Goal: Transaction & Acquisition: Purchase product/service

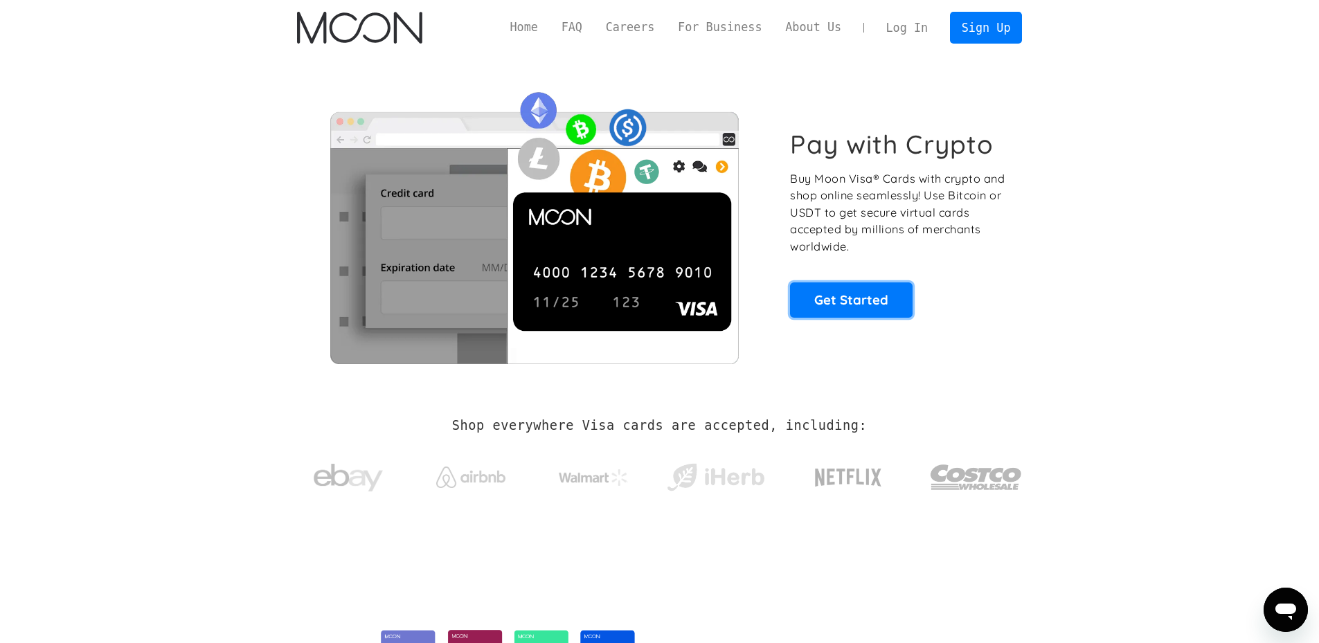
click at [829, 310] on link "Get Started" at bounding box center [851, 300] width 123 height 35
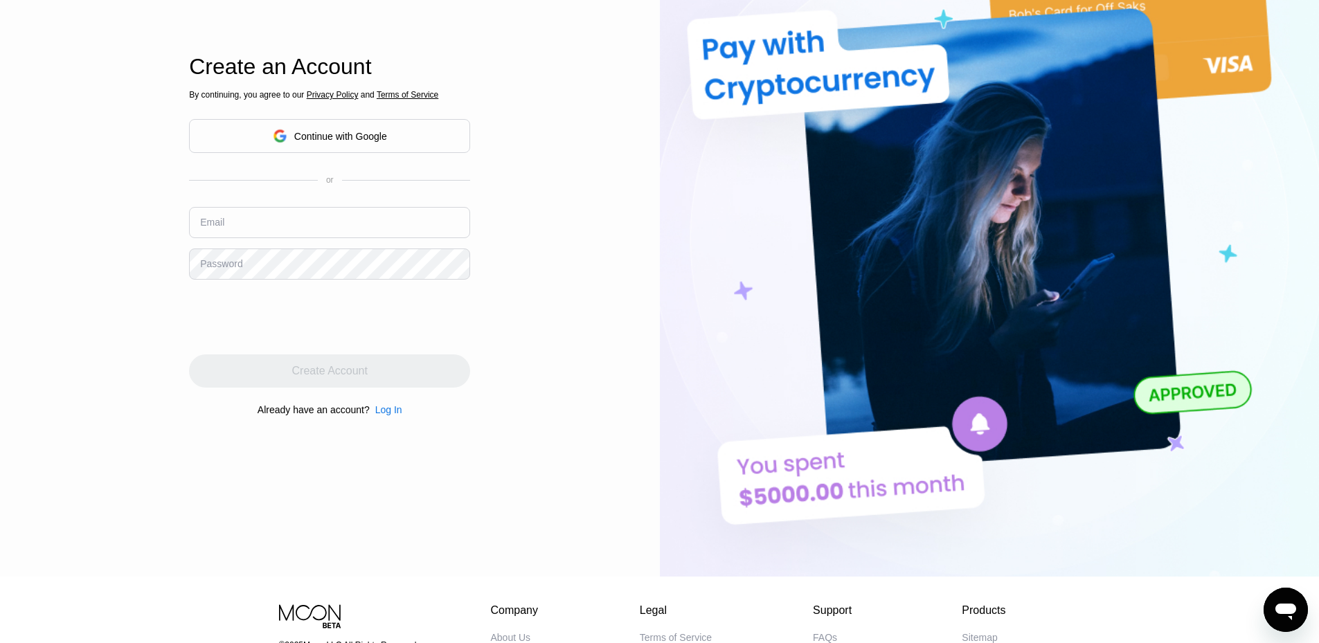
scroll to position [138, 0]
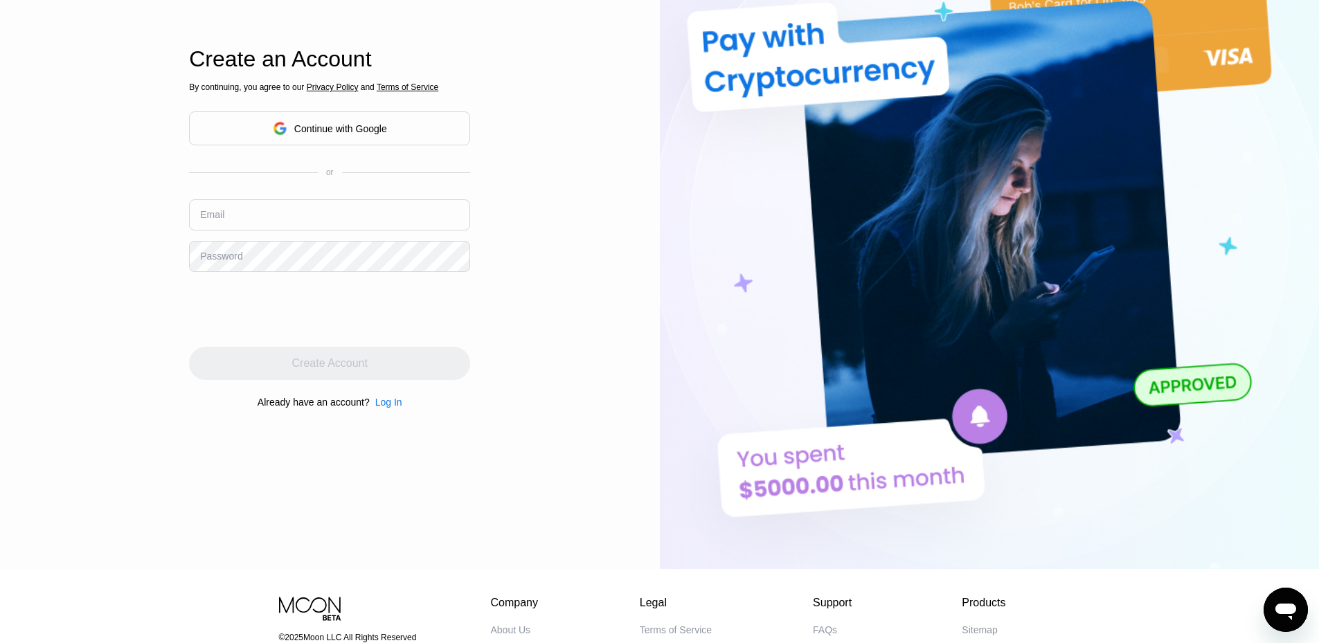
click at [388, 406] on div "Log In" at bounding box center [388, 402] width 27 height 11
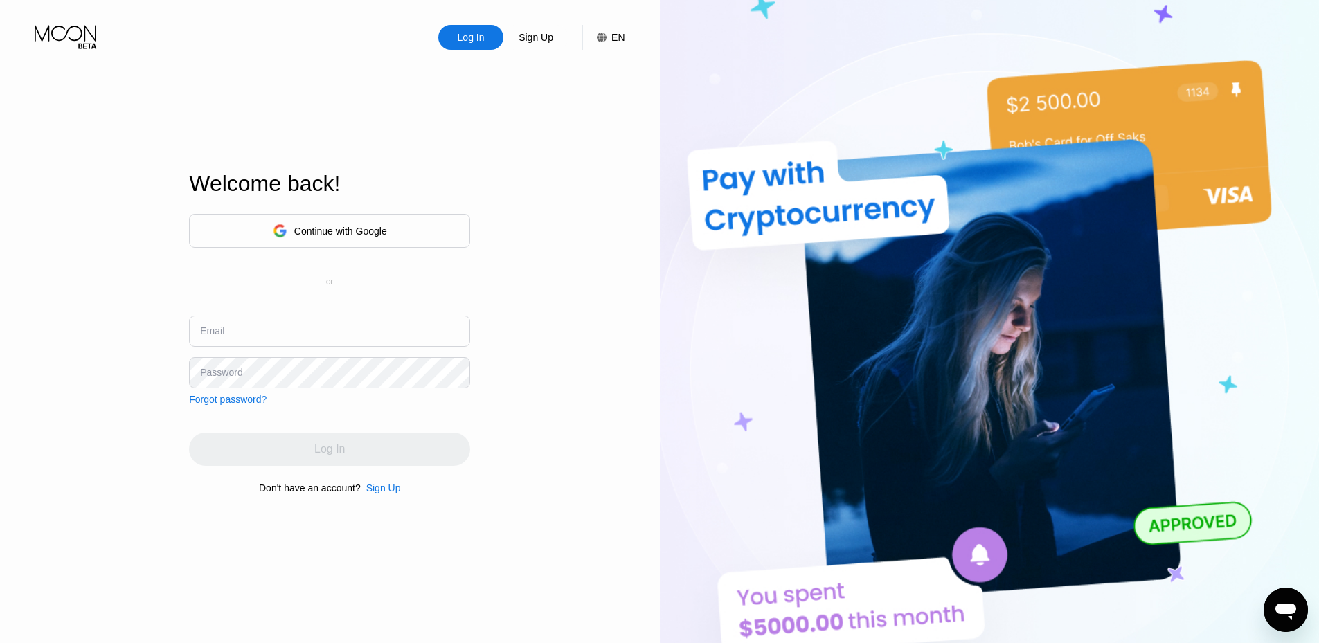
type input "[EMAIL_ADDRESS][DOMAIN_NAME]"
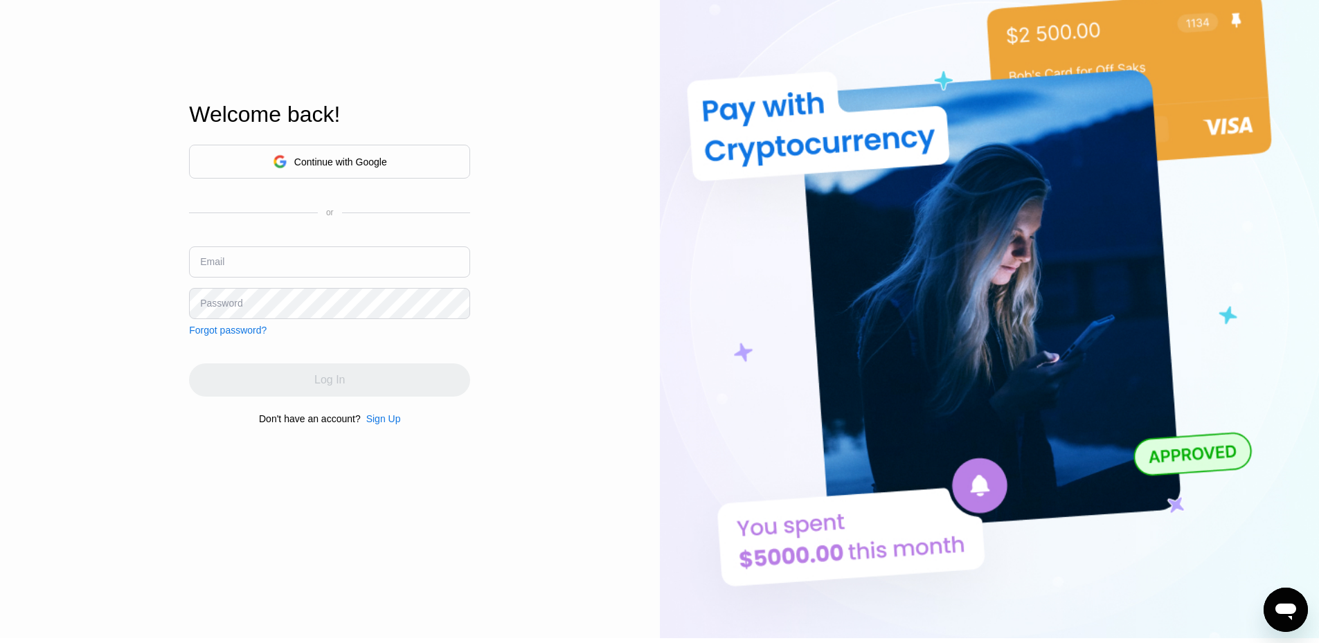
click at [380, 422] on div "Sign Up" at bounding box center [383, 418] width 35 height 11
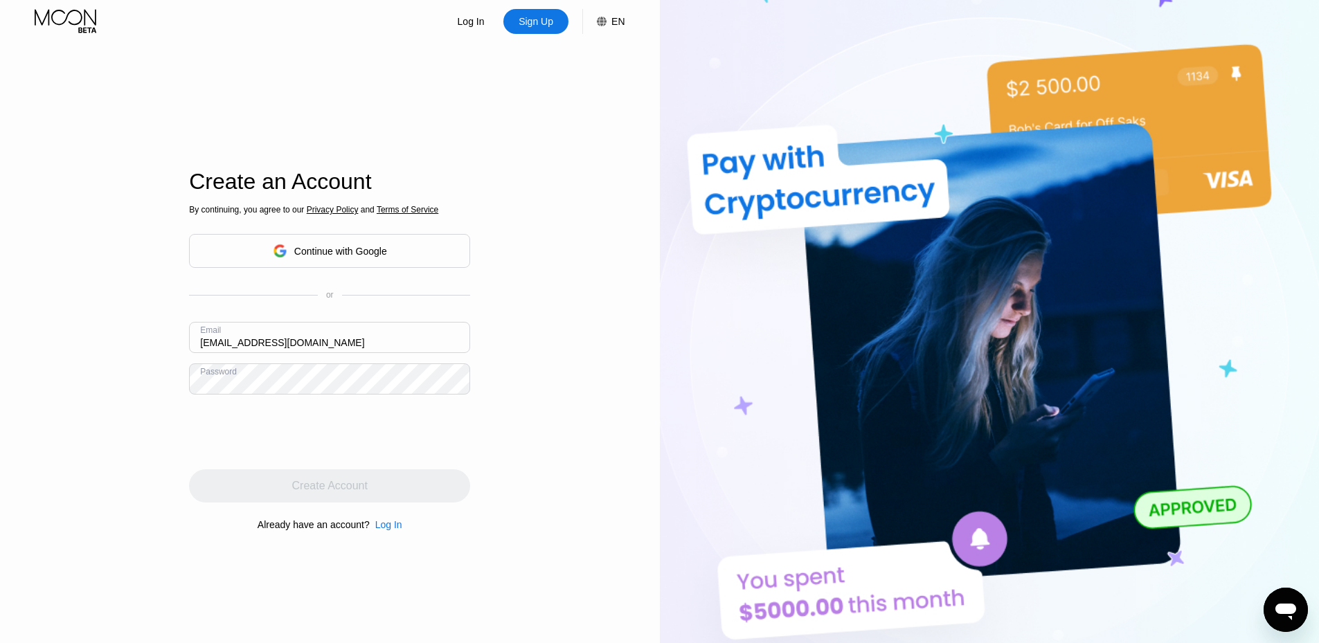
scroll to position [69, 0]
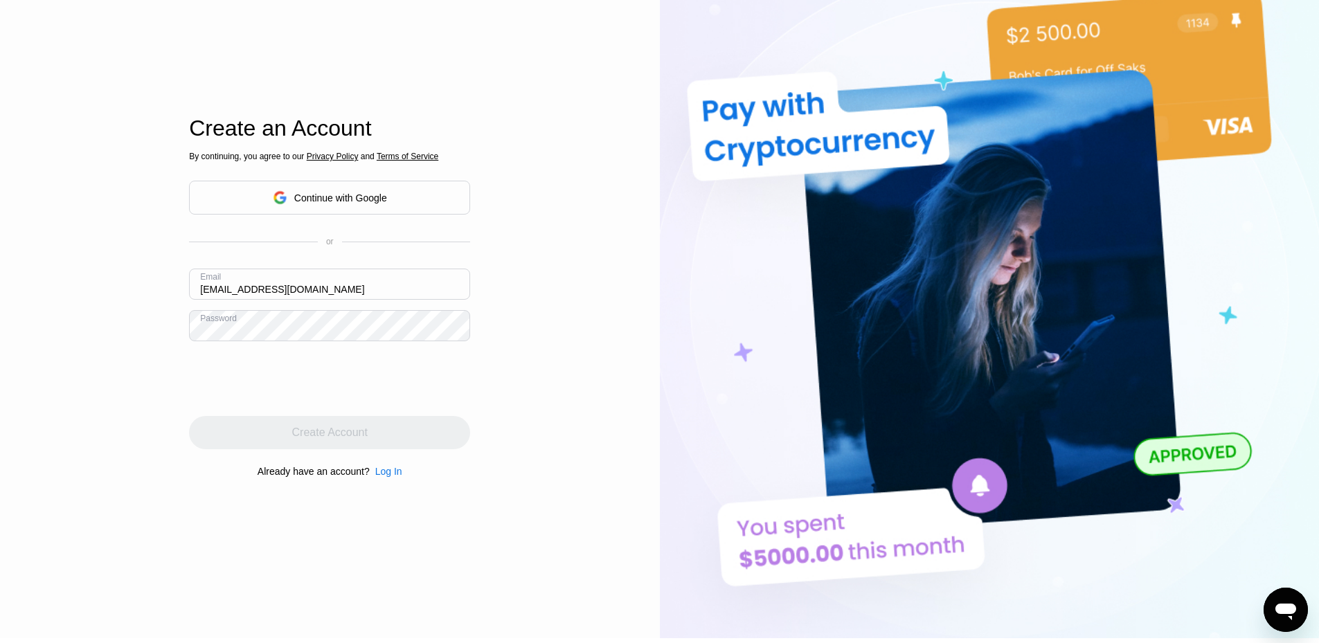
click at [344, 196] on div "Continue with Google" at bounding box center [340, 197] width 93 height 11
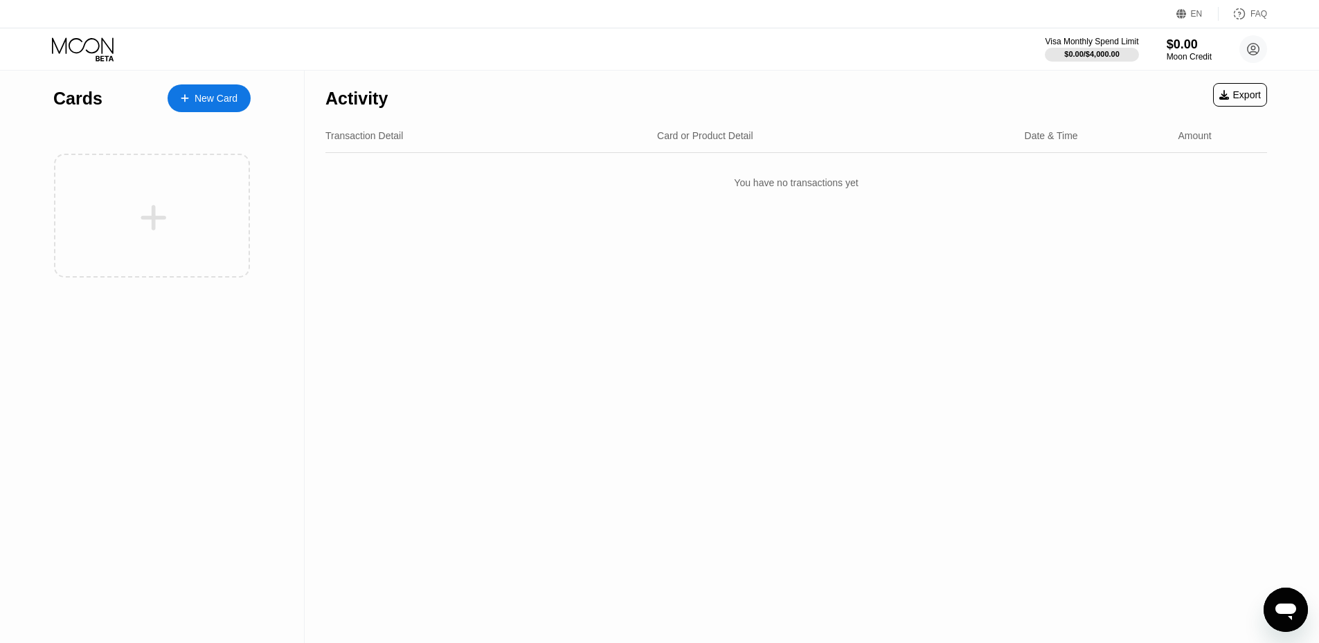
click at [214, 98] on div "New Card" at bounding box center [216, 99] width 43 height 12
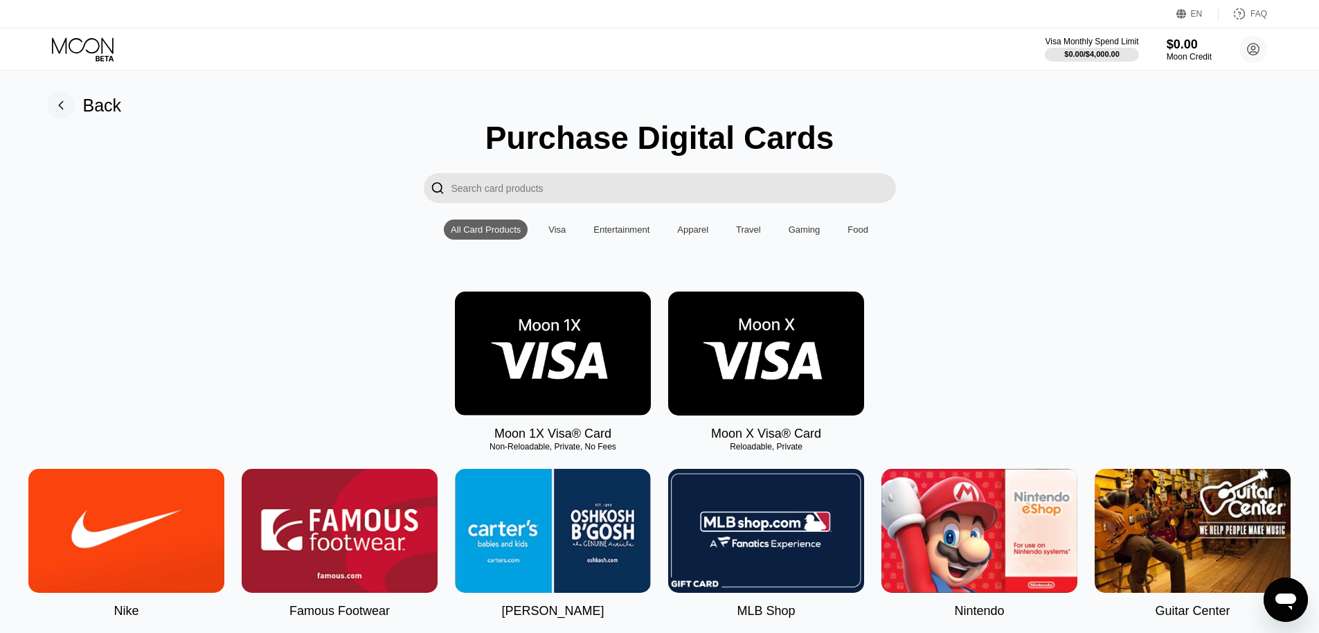
click at [553, 235] on div "Visa" at bounding box center [556, 229] width 17 height 10
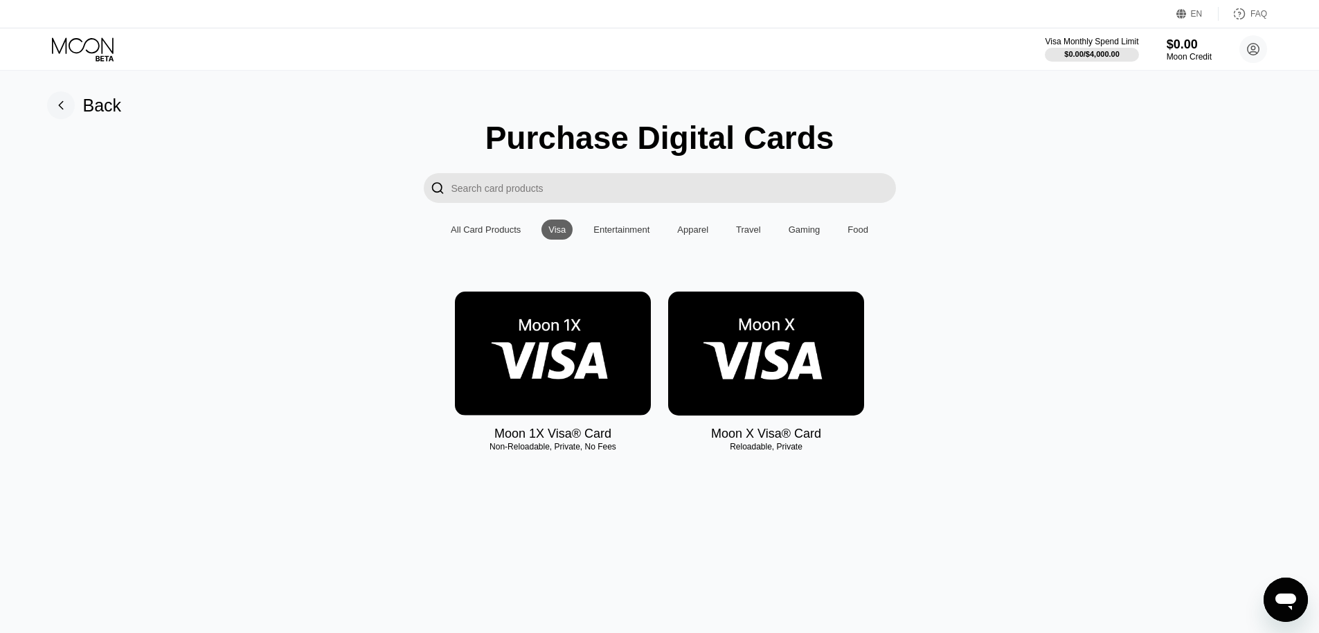
drag, startPoint x: 496, startPoint y: 238, endPoint x: 561, endPoint y: 267, distance: 70.4
click at [496, 235] on div "All Card Products" at bounding box center [486, 229] width 70 height 10
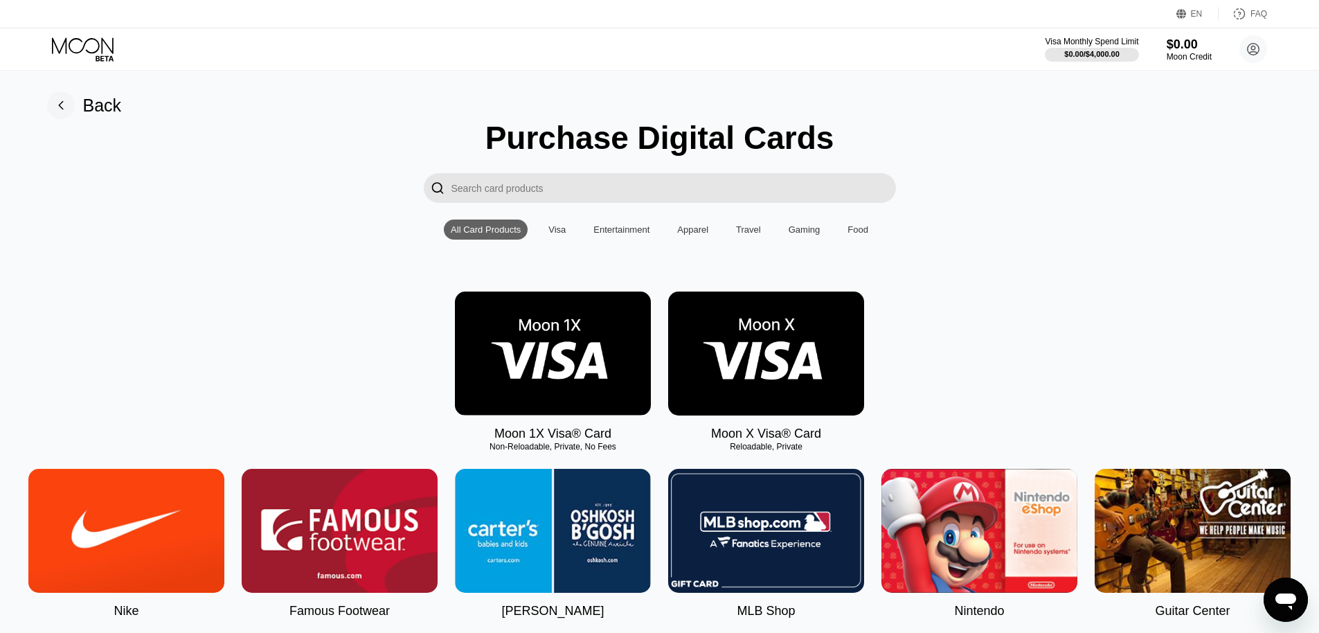
click at [550, 355] on img at bounding box center [553, 354] width 196 height 124
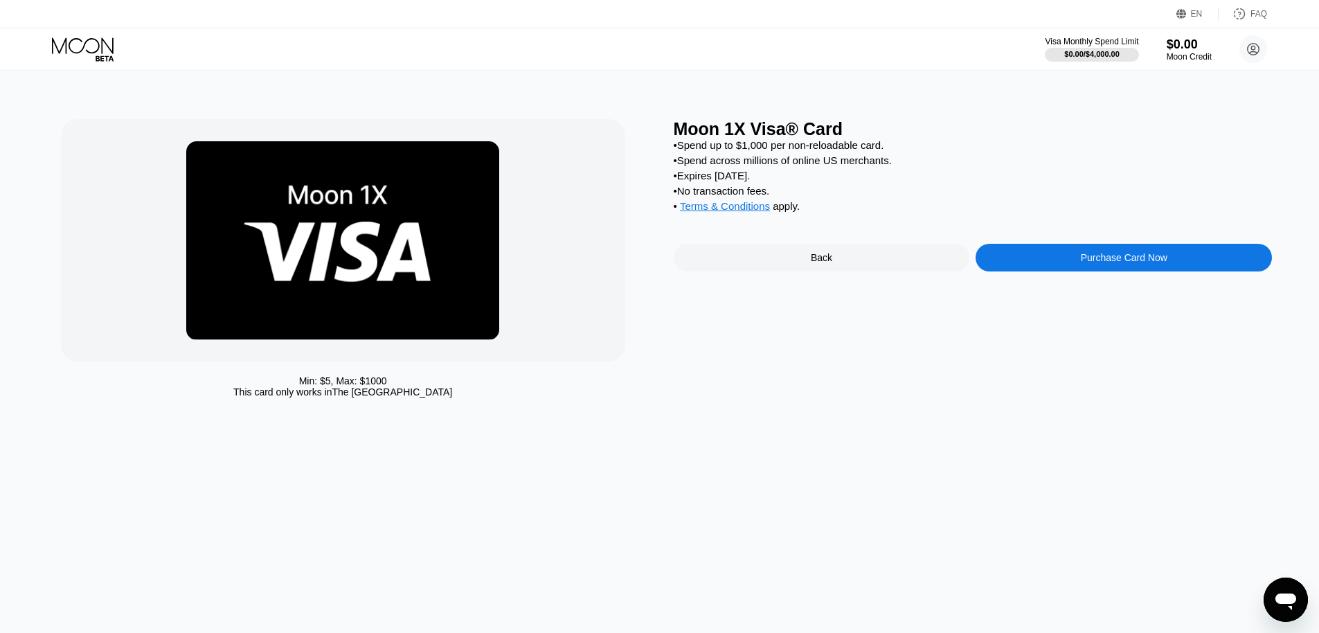
click at [1129, 263] on div "Purchase Card Now" at bounding box center [1124, 257] width 87 height 11
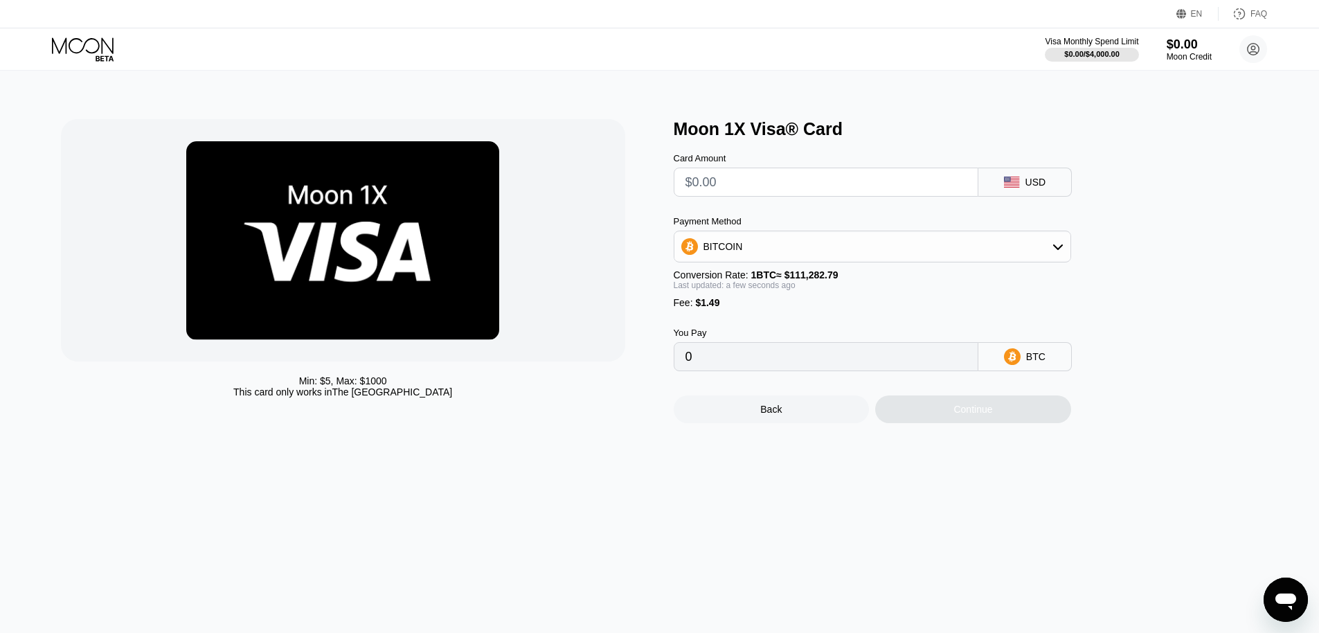
click at [751, 177] on input "text" at bounding box center [825, 182] width 281 height 28
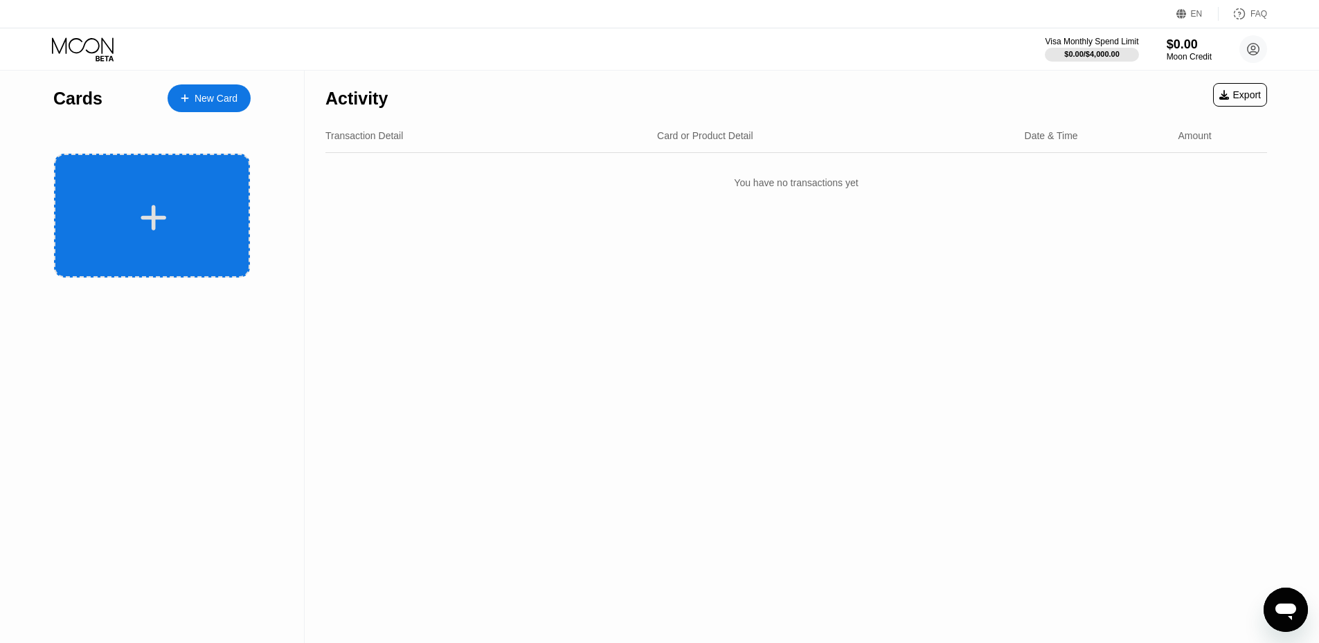
click at [183, 183] on div at bounding box center [152, 216] width 196 height 124
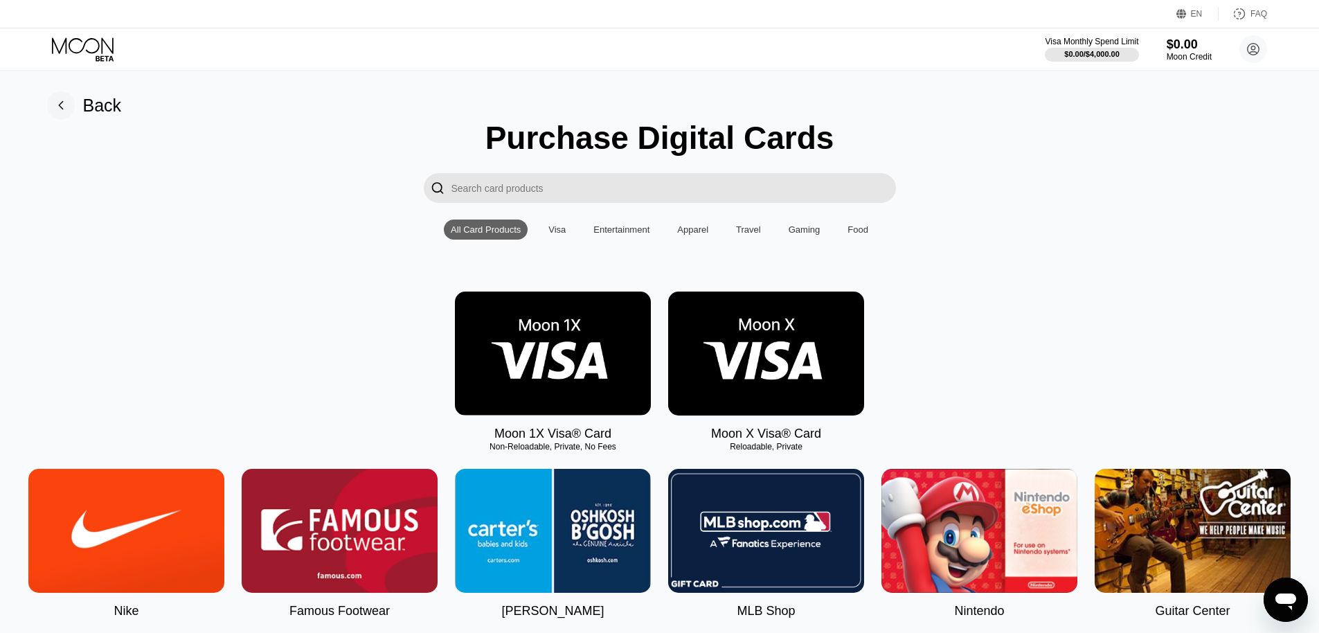
click at [571, 355] on img at bounding box center [553, 354] width 196 height 124
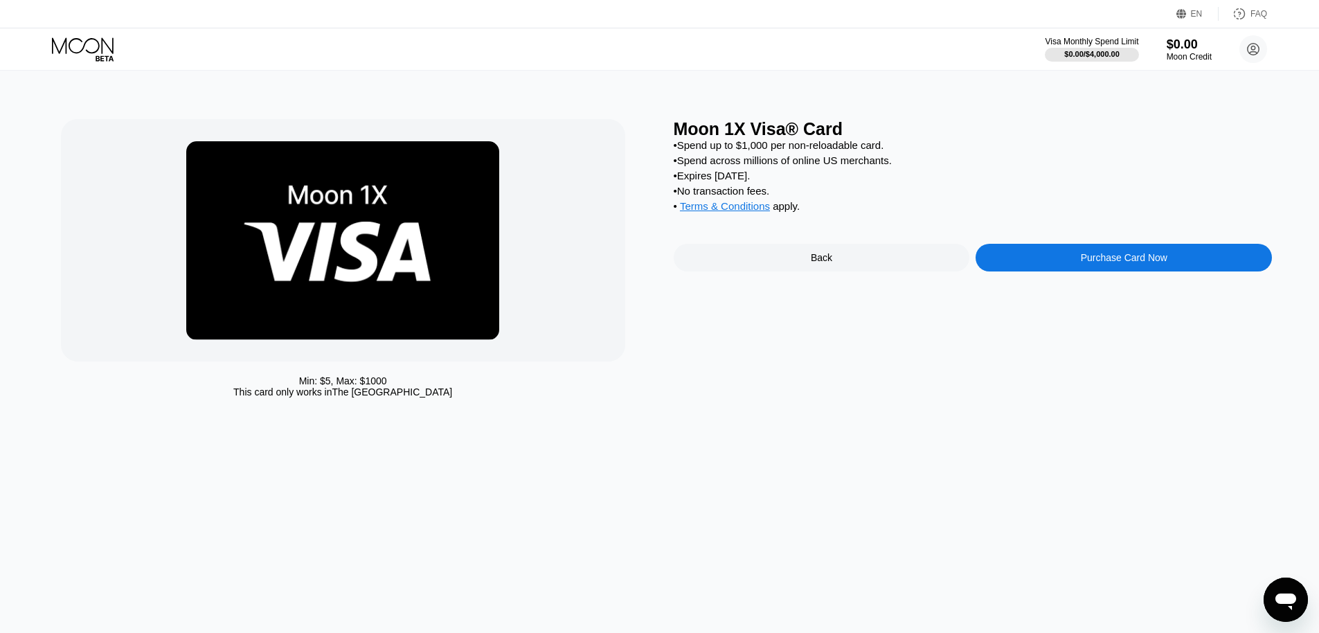
drag, startPoint x: 795, startPoint y: 193, endPoint x: 674, endPoint y: 192, distance: 121.2
click at [674, 192] on div "• Spend up to $1,000 per non-reloadable card. • Spend across millions of online…" at bounding box center [973, 179] width 599 height 80
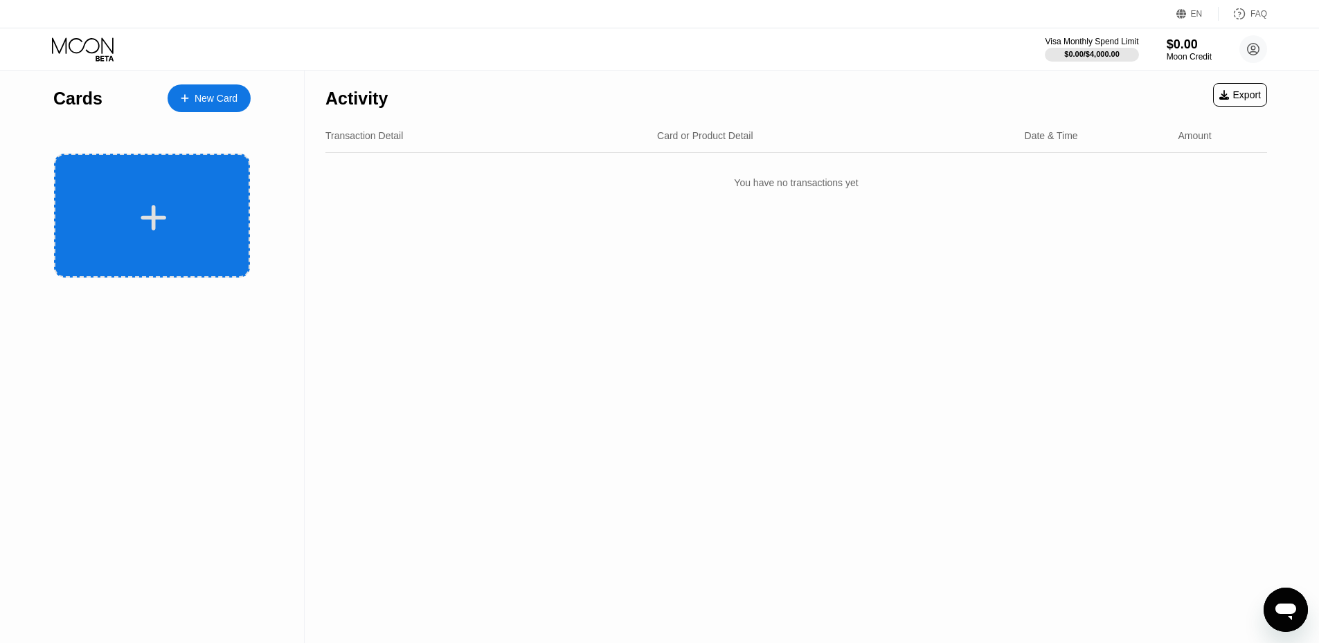
click at [183, 229] on div at bounding box center [154, 217] width 172 height 31
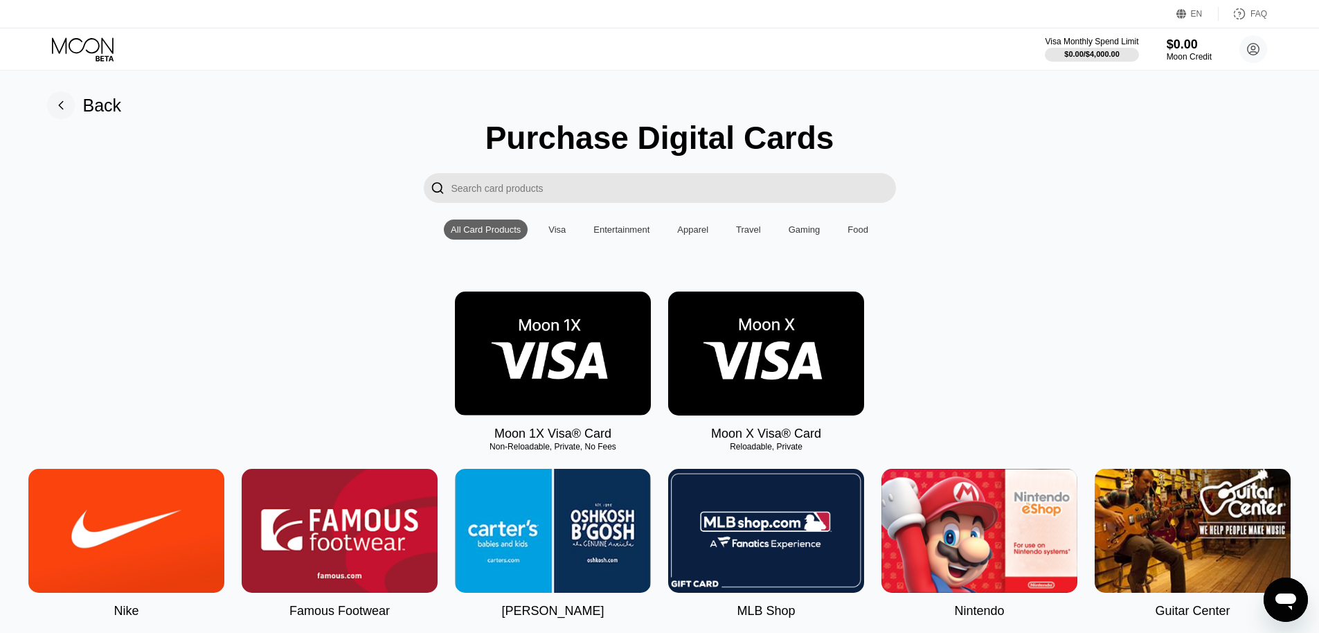
click at [760, 371] on img at bounding box center [766, 354] width 196 height 124
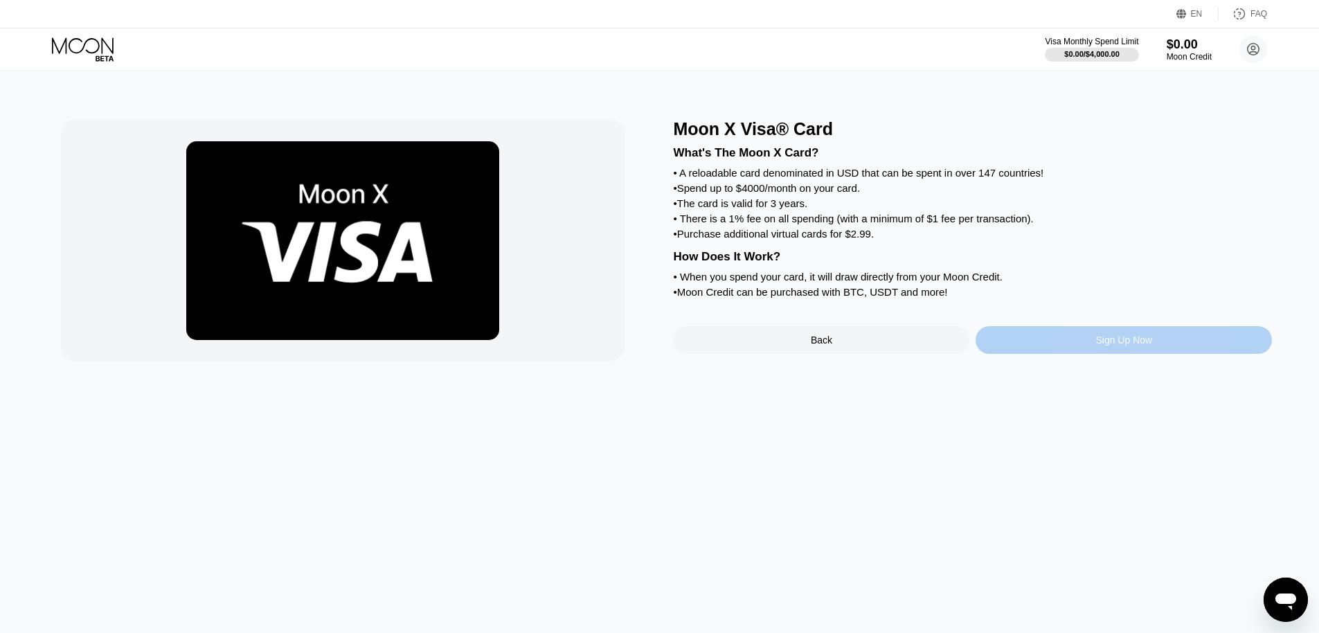
click at [1084, 354] on div "Sign Up Now" at bounding box center [1124, 340] width 296 height 28
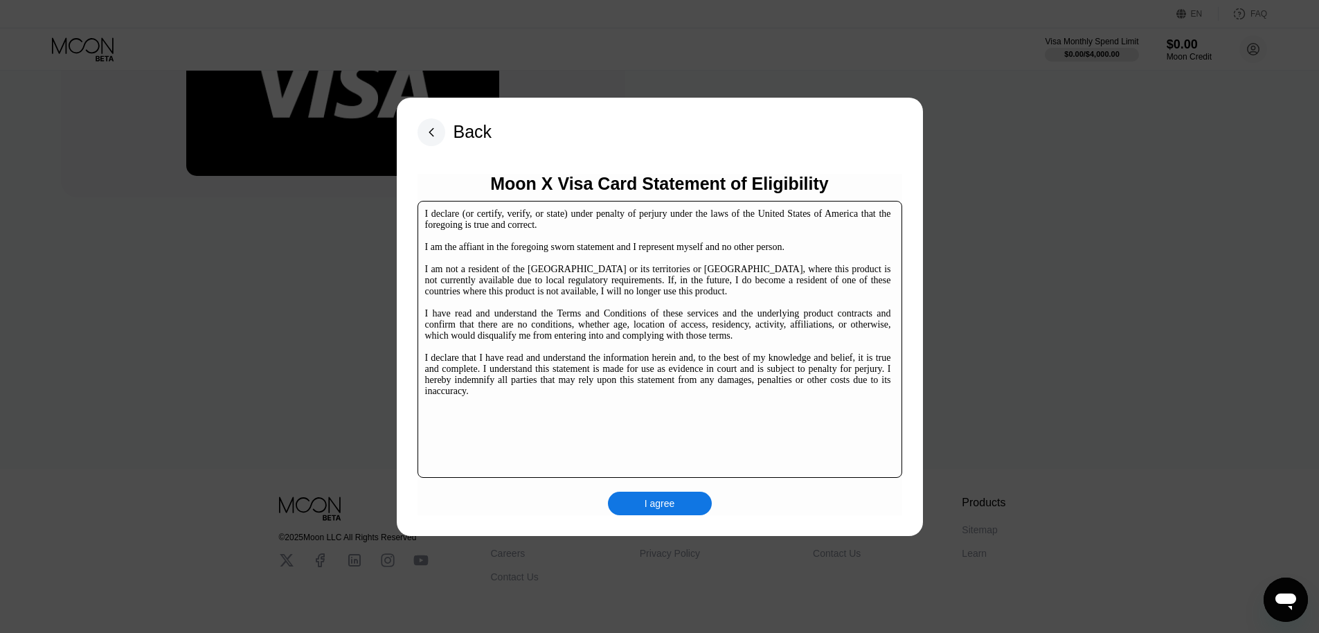
scroll to position [213, 0]
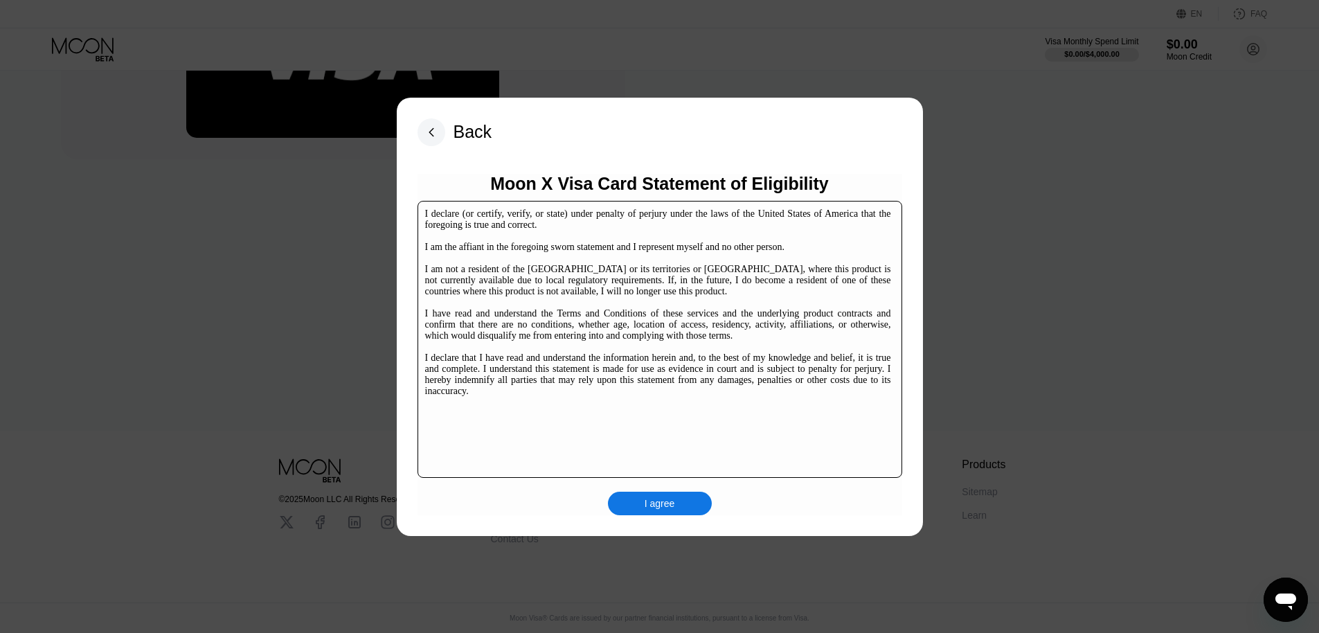
click at [692, 512] on div "I agree" at bounding box center [660, 504] width 104 height 24
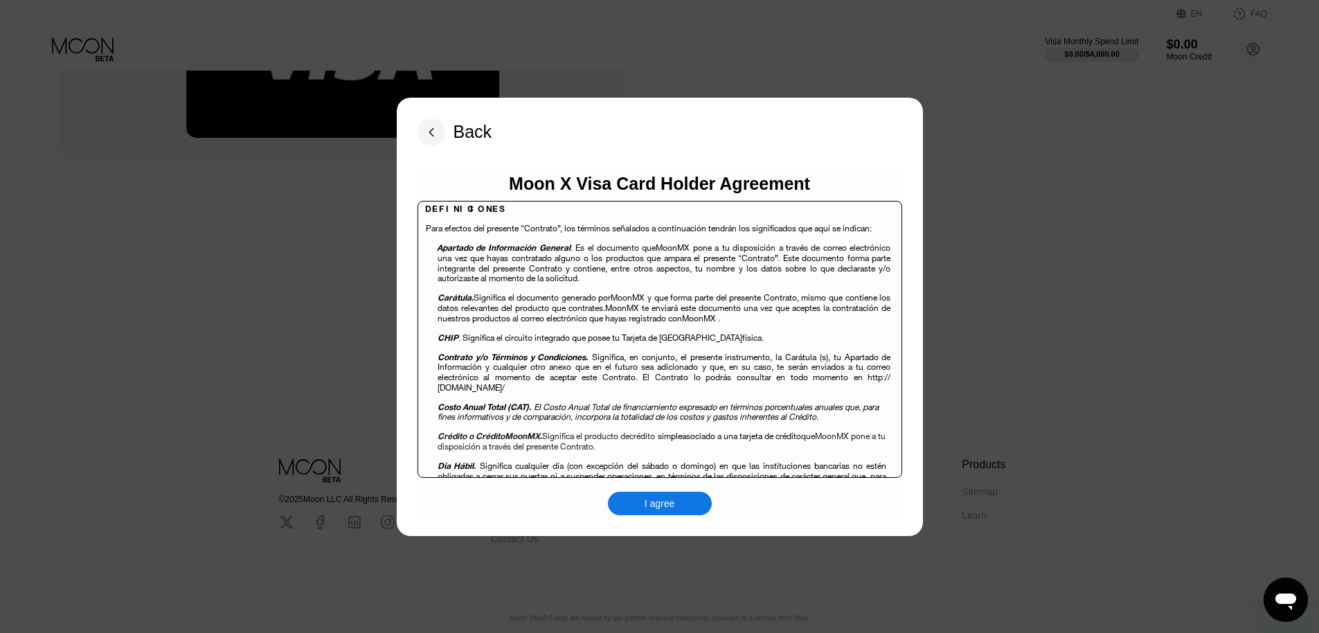
scroll to position [415, 0]
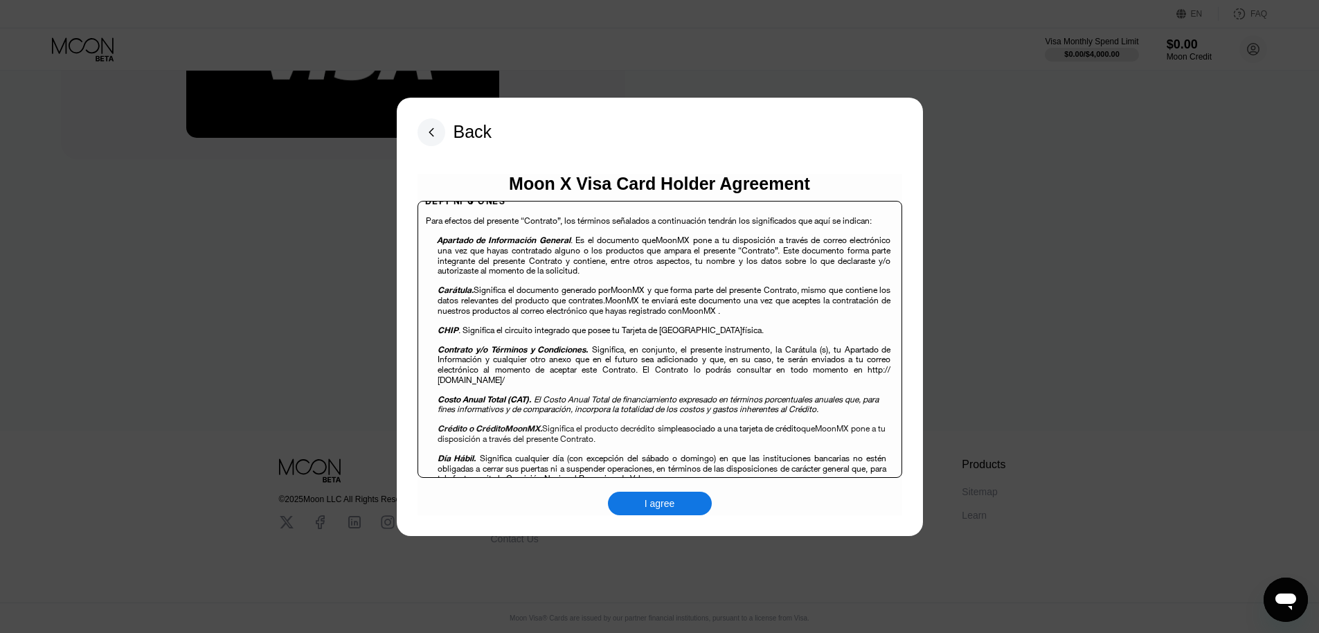
click at [662, 505] on div "I agree" at bounding box center [660, 503] width 30 height 12
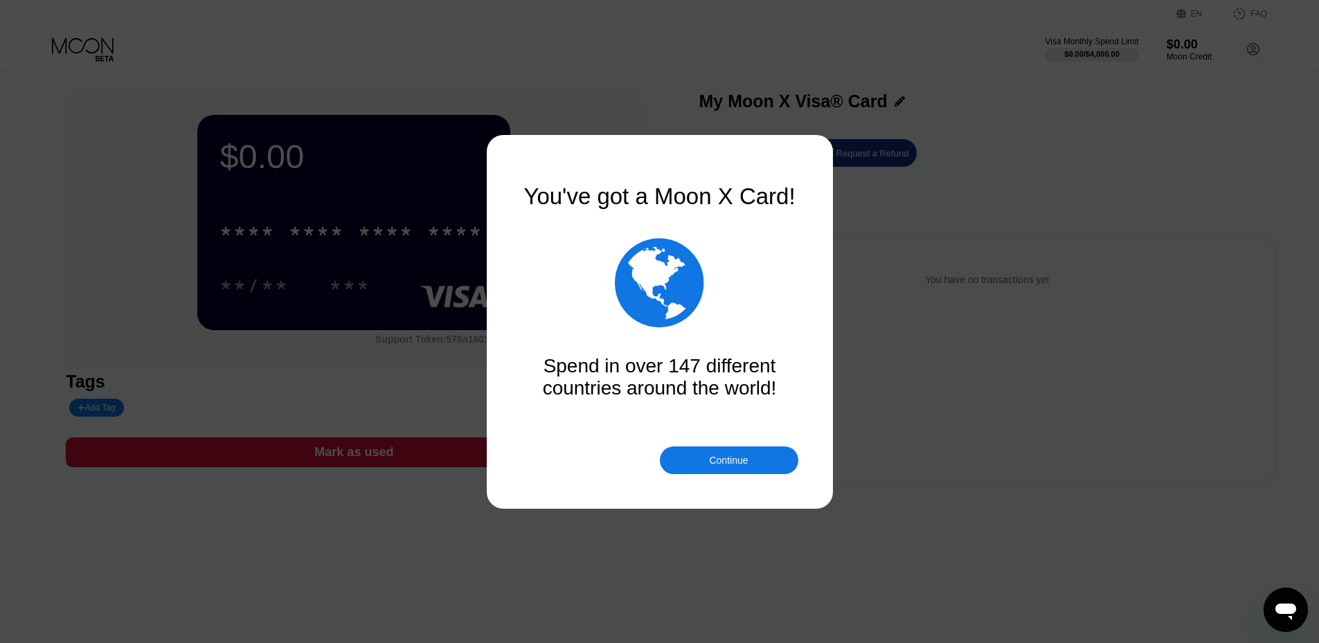
click at [731, 449] on div "Continue" at bounding box center [729, 461] width 138 height 28
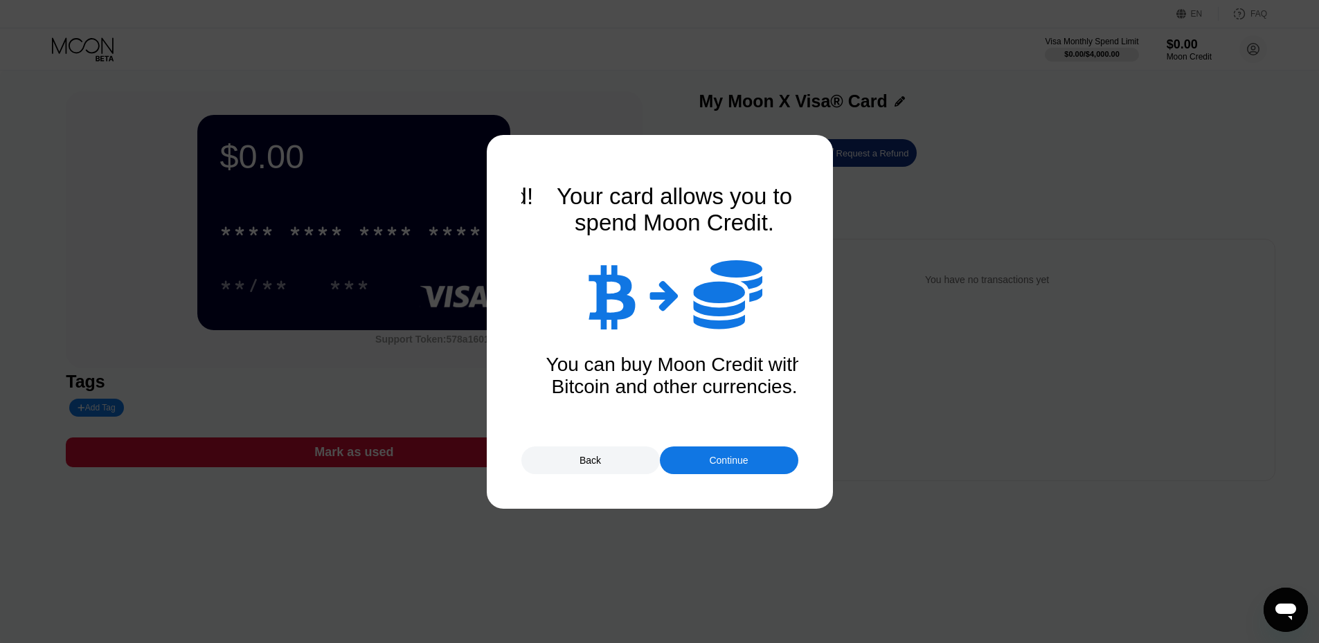
click at [735, 469] on div "Continue" at bounding box center [729, 461] width 138 height 28
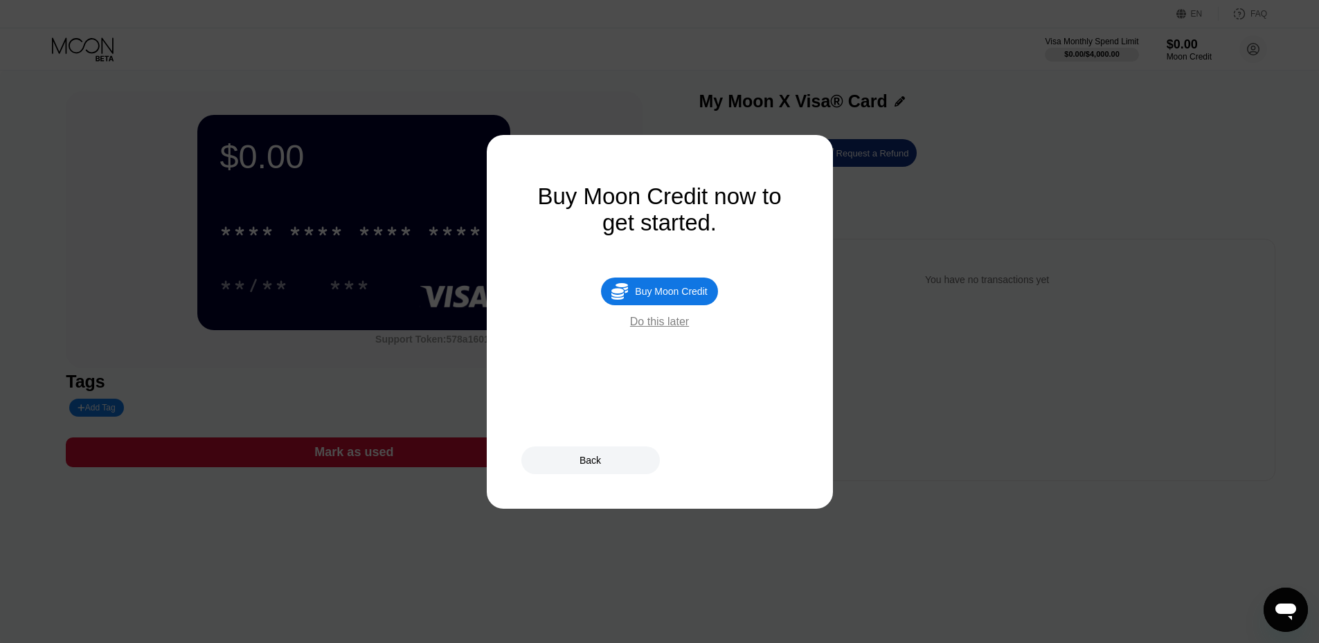
click at [660, 328] on div "Do this later" at bounding box center [659, 322] width 59 height 12
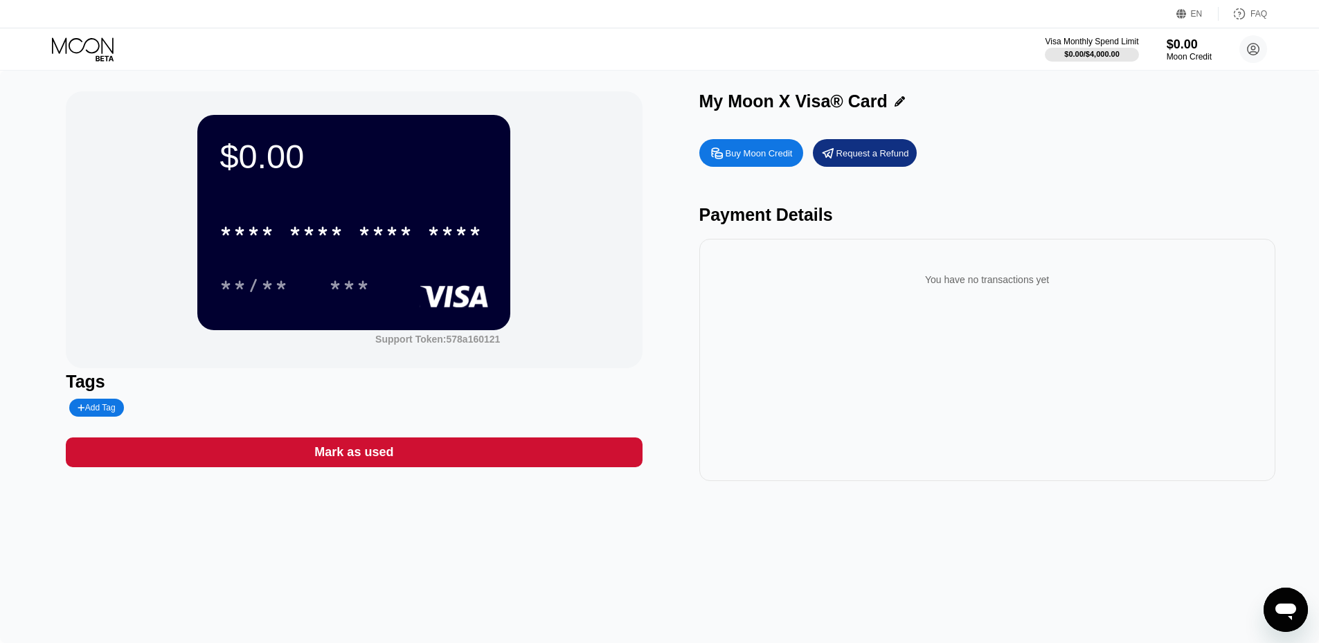
click at [409, 269] on div "* * * * * * * * * * * * **** **/** ***" at bounding box center [353, 245] width 269 height 82
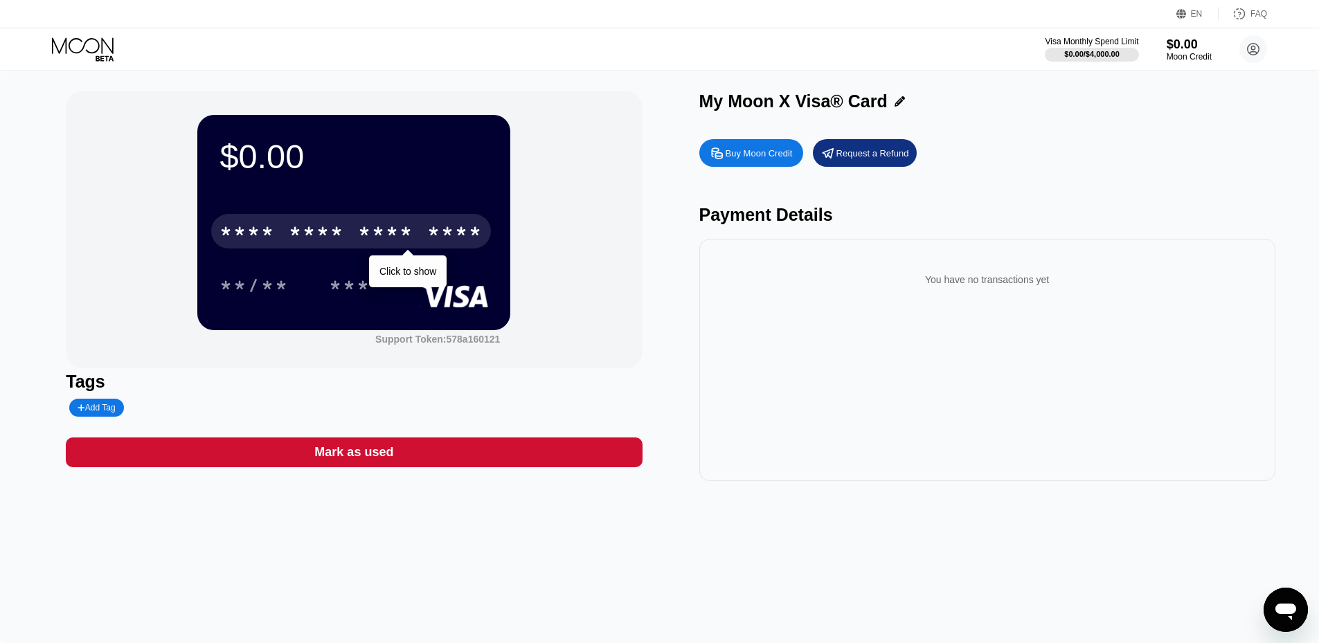
click at [395, 221] on div "* * * * * * * * * * * * ****" at bounding box center [351, 231] width 280 height 35
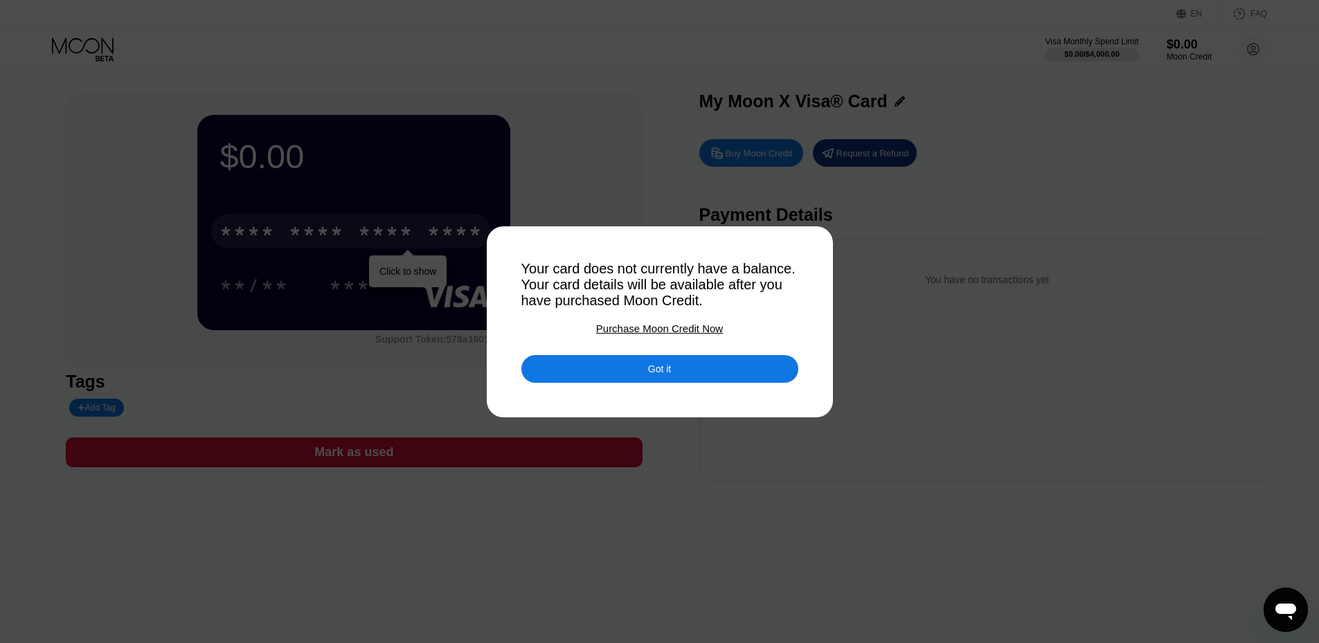
click at [653, 334] on div "Purchase Moon Credit Now" at bounding box center [659, 329] width 127 height 12
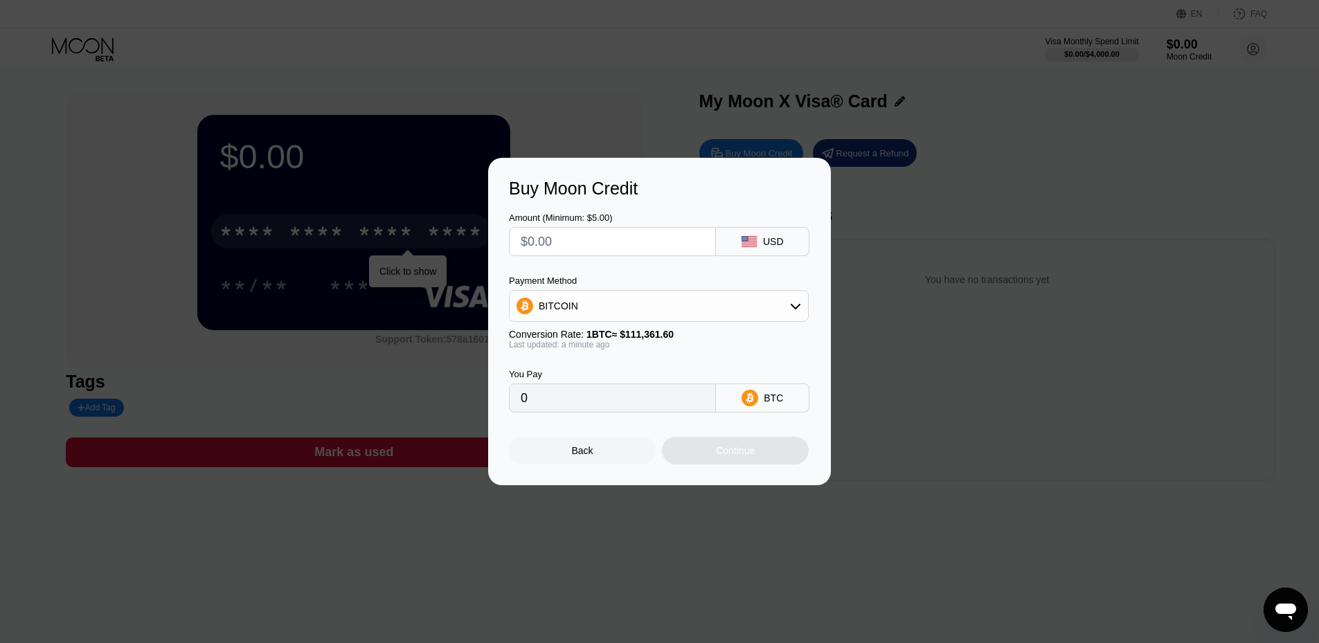
click at [598, 452] on div "Back" at bounding box center [582, 451] width 147 height 28
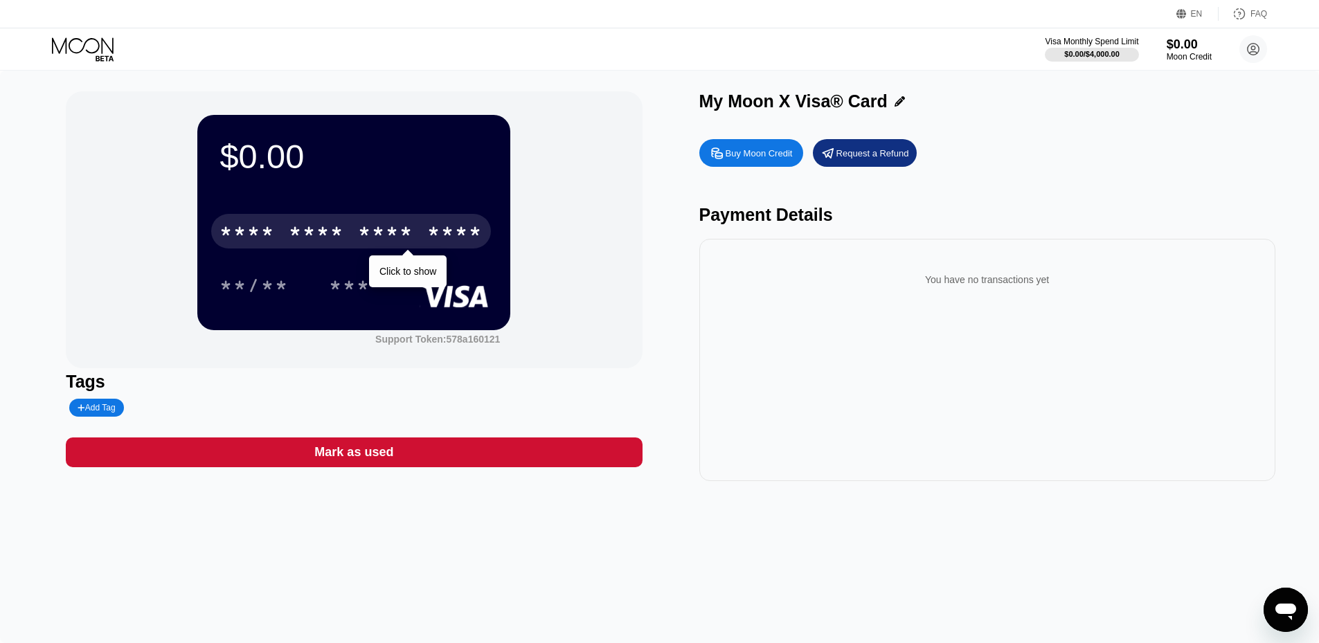
click at [582, 217] on div "$0.00 * * * * * * * * * * * * **** Click to show **/** *** Support Token: 578a1…" at bounding box center [354, 229] width 576 height 277
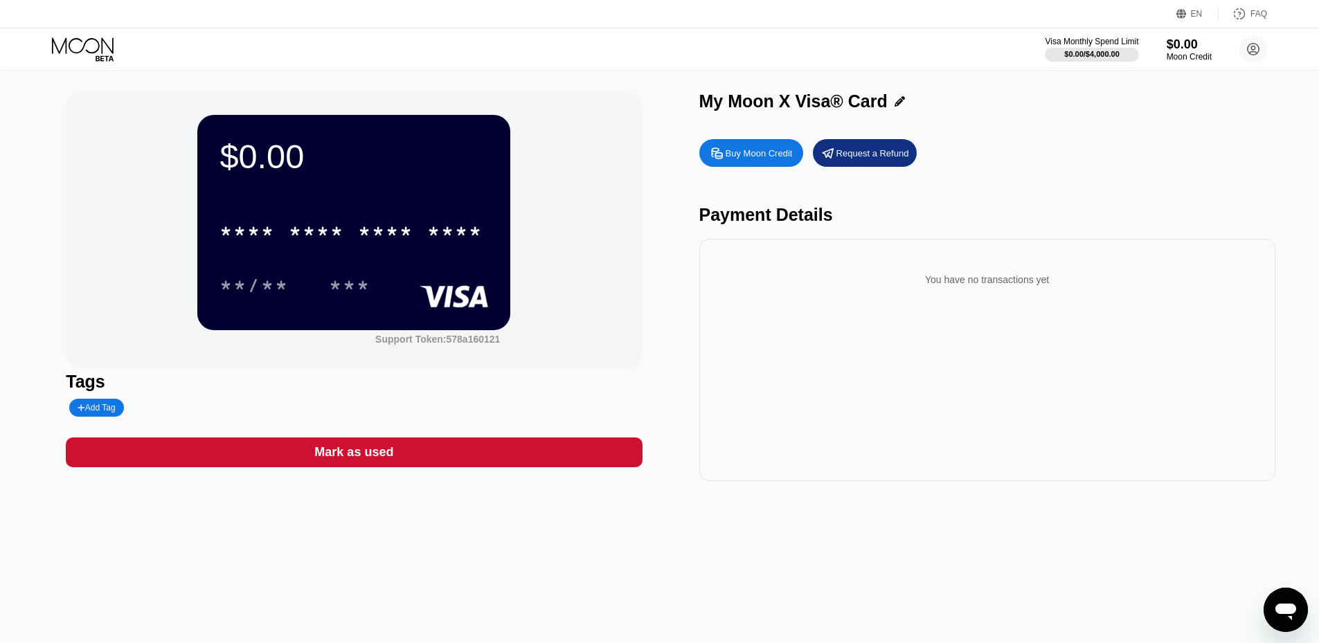
click at [762, 159] on div "Buy Moon Credit" at bounding box center [759, 153] width 67 height 12
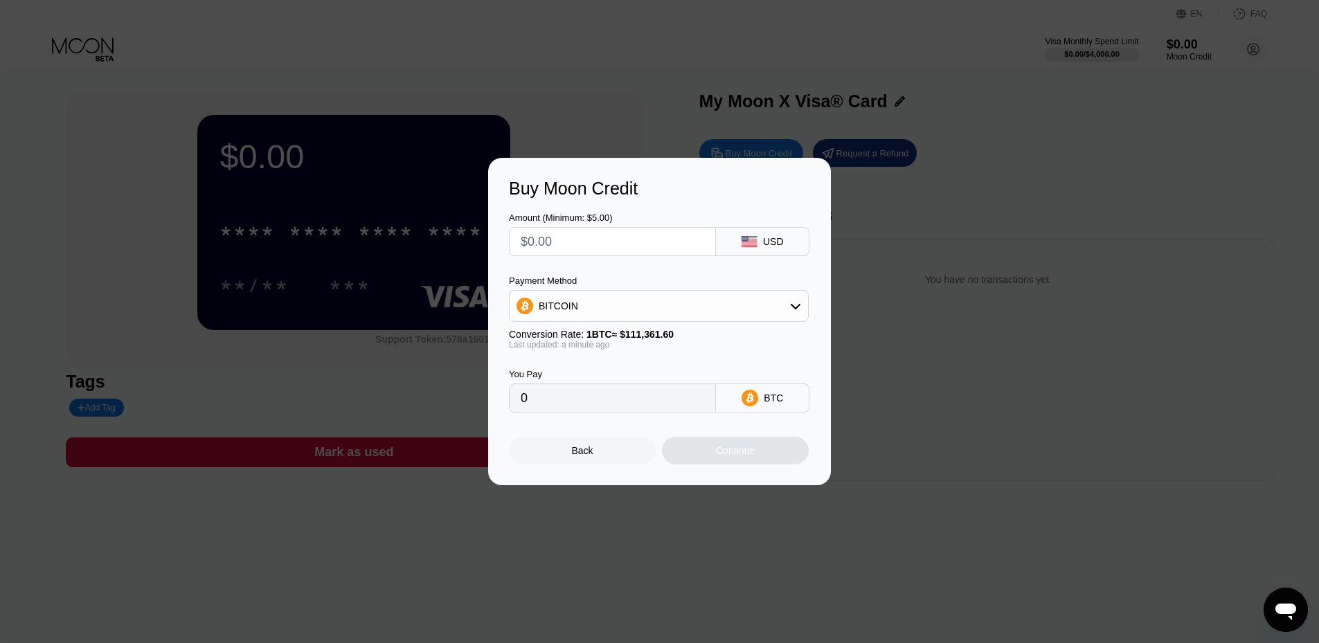
click at [559, 237] on input "text" at bounding box center [612, 242] width 183 height 28
click at [649, 310] on div "BITCOIN" at bounding box center [659, 306] width 298 height 28
click at [595, 377] on span "USDT on TRON" at bounding box center [577, 374] width 70 height 11
type input "0.00"
click at [584, 453] on div "Back" at bounding box center [582, 450] width 21 height 11
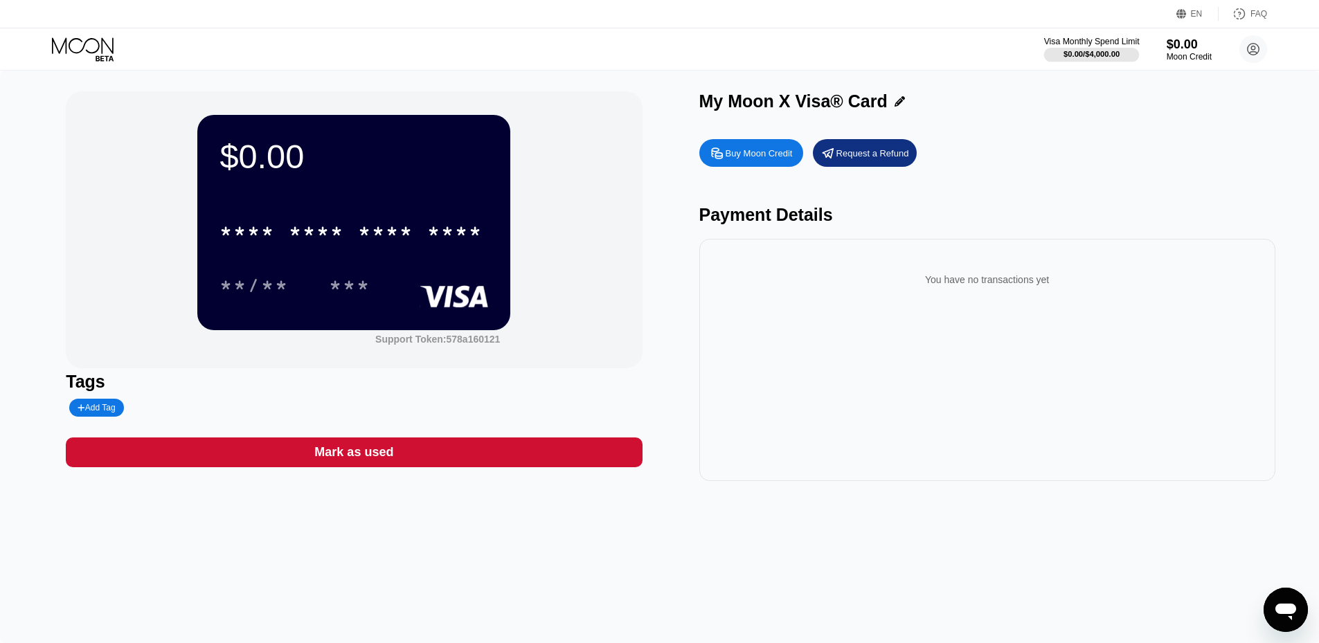
click at [1102, 55] on div "$0.00 / $4,000.00" at bounding box center [1092, 54] width 56 height 8
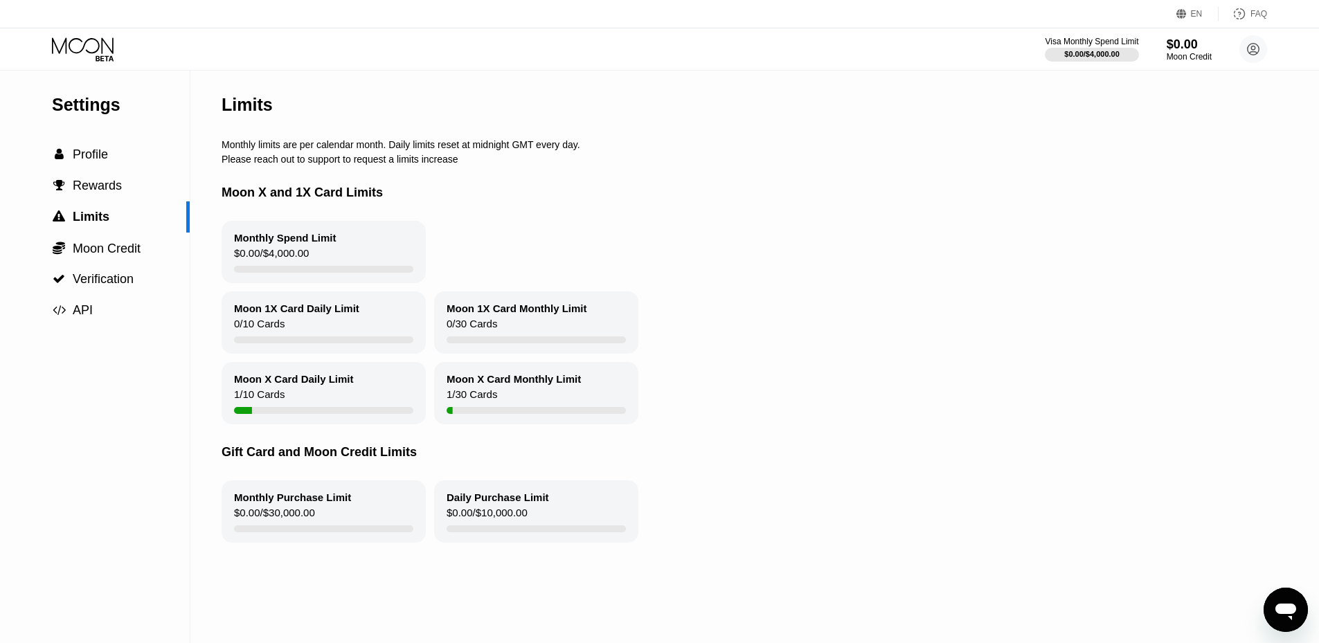
click at [96, 47] on icon at bounding box center [84, 49] width 64 height 24
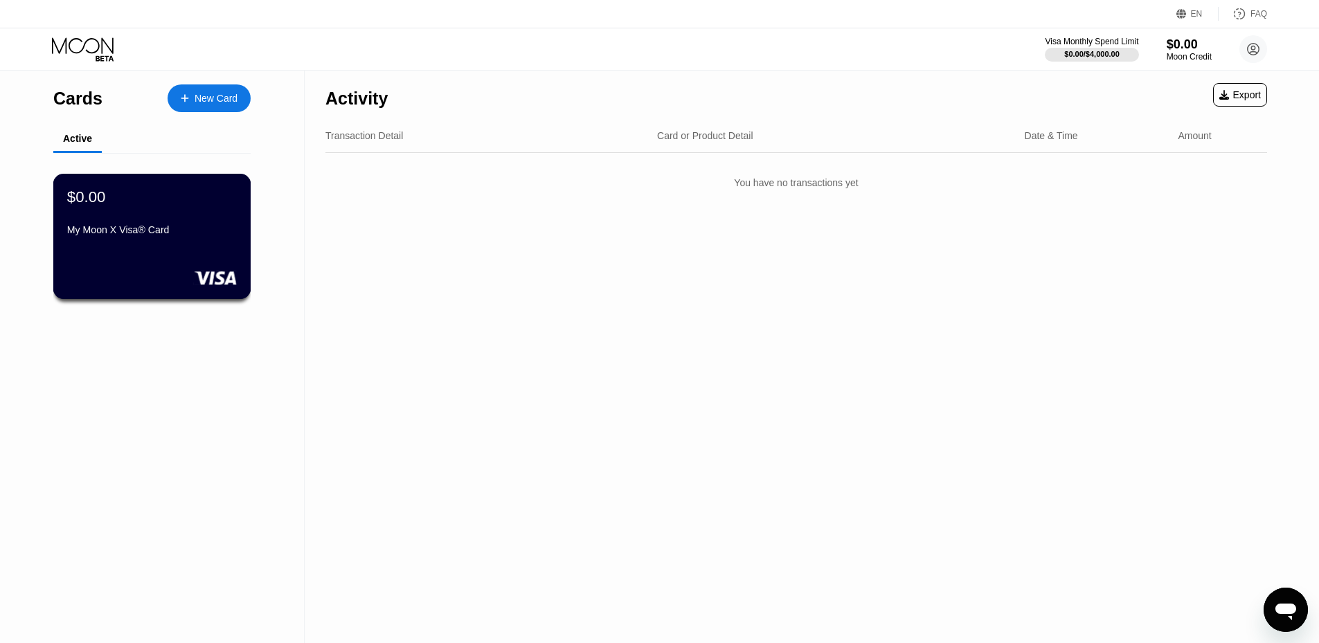
click at [130, 252] on div "$0.00 My Moon X Visa® Card" at bounding box center [152, 236] width 198 height 125
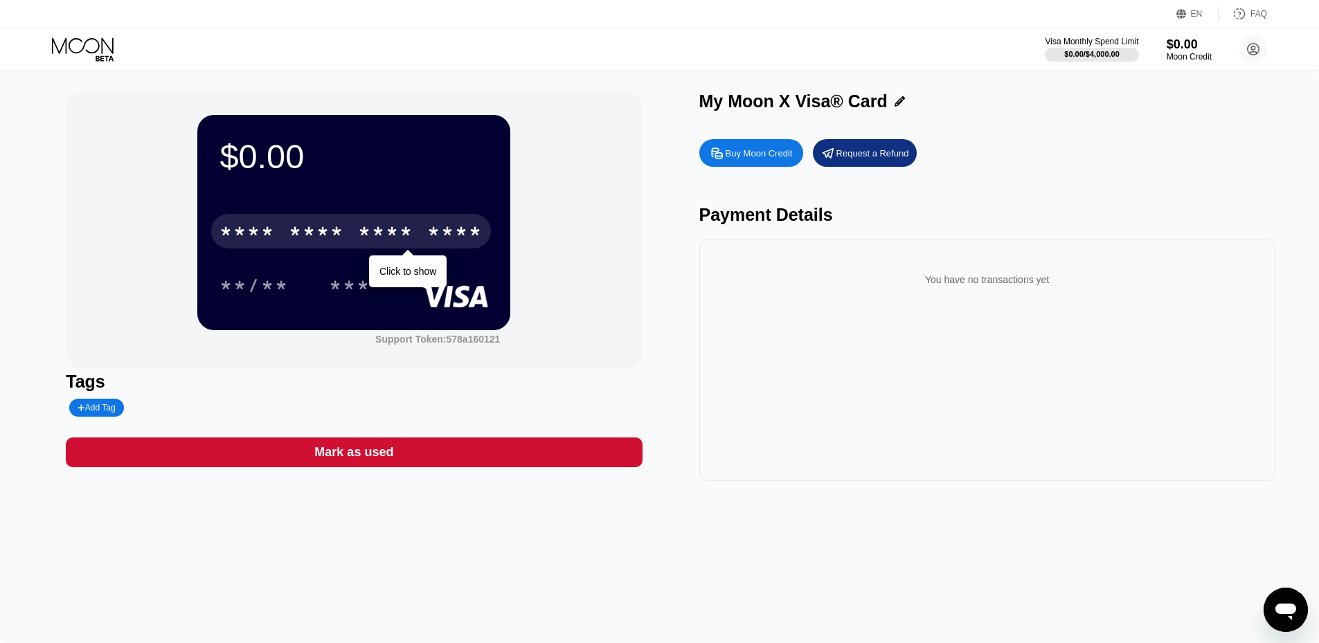
click at [328, 244] on div "* * * *" at bounding box center [316, 233] width 55 height 22
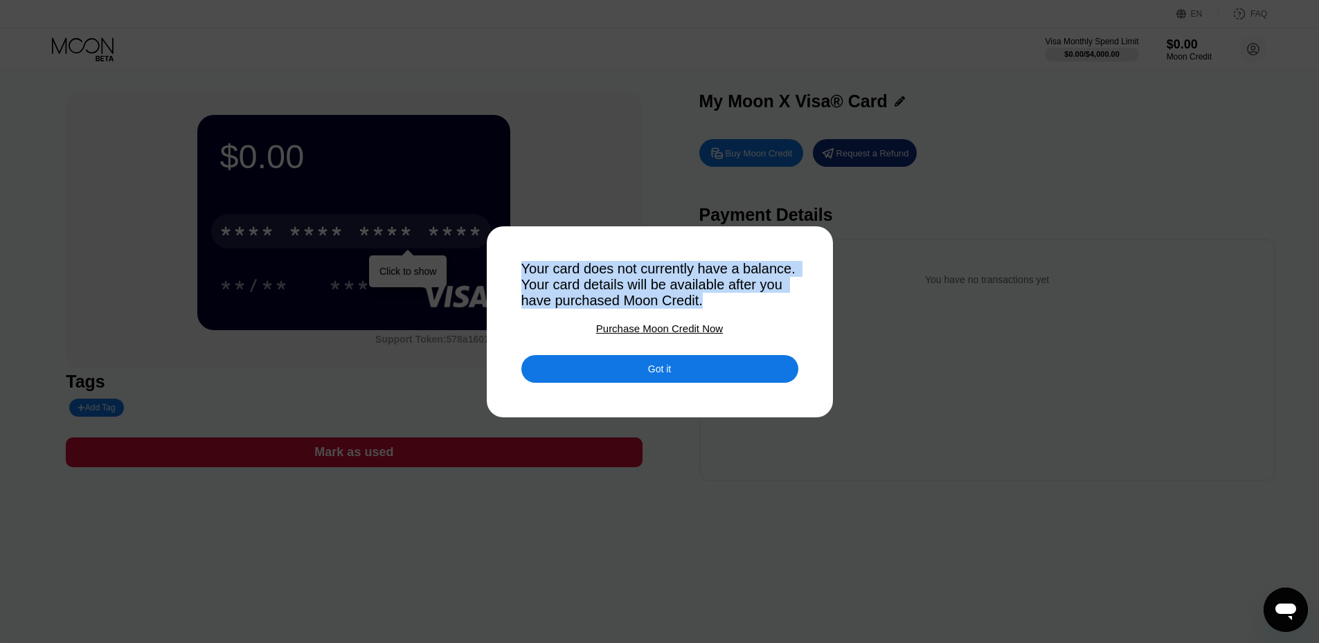
drag, startPoint x: 515, startPoint y: 265, endPoint x: 770, endPoint y: 311, distance: 259.0
click at [770, 311] on div "Your card does not currently have a balance. Your card details will be availabl…" at bounding box center [659, 321] width 1319 height 643
copy div "Your card does not currently have a balance. Your card details will be availabl…"
click at [889, 379] on div at bounding box center [664, 321] width 1329 height 643
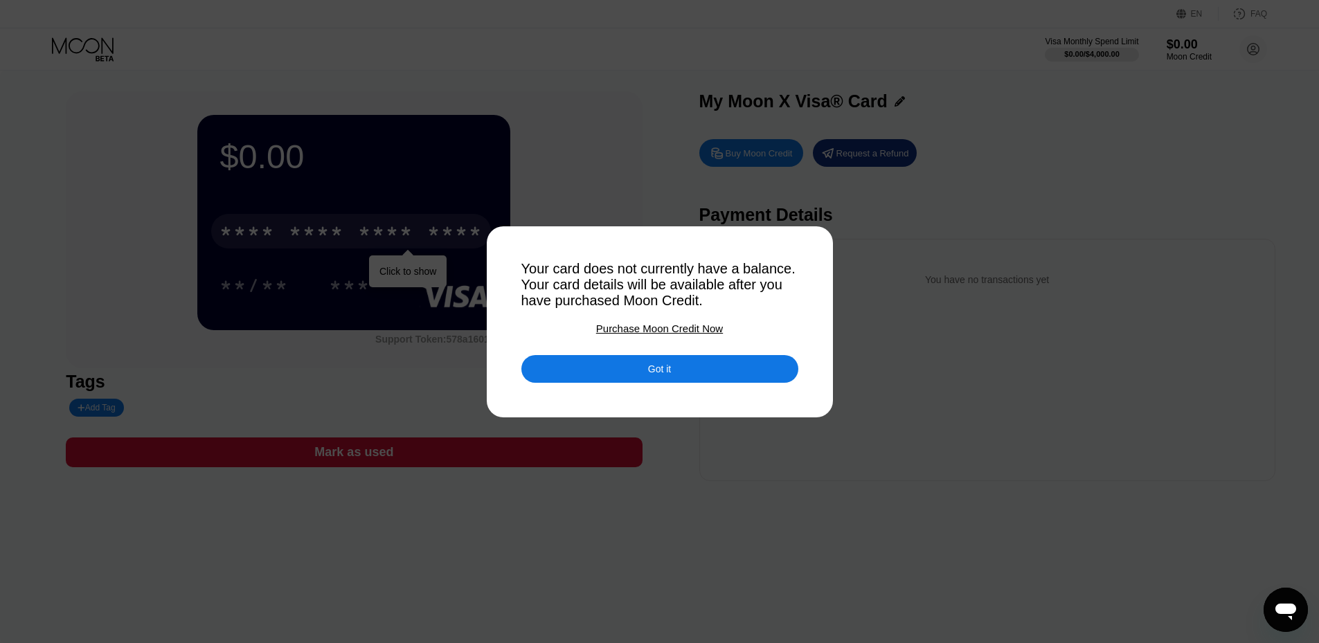
click at [776, 375] on div "Got it" at bounding box center [659, 369] width 277 height 28
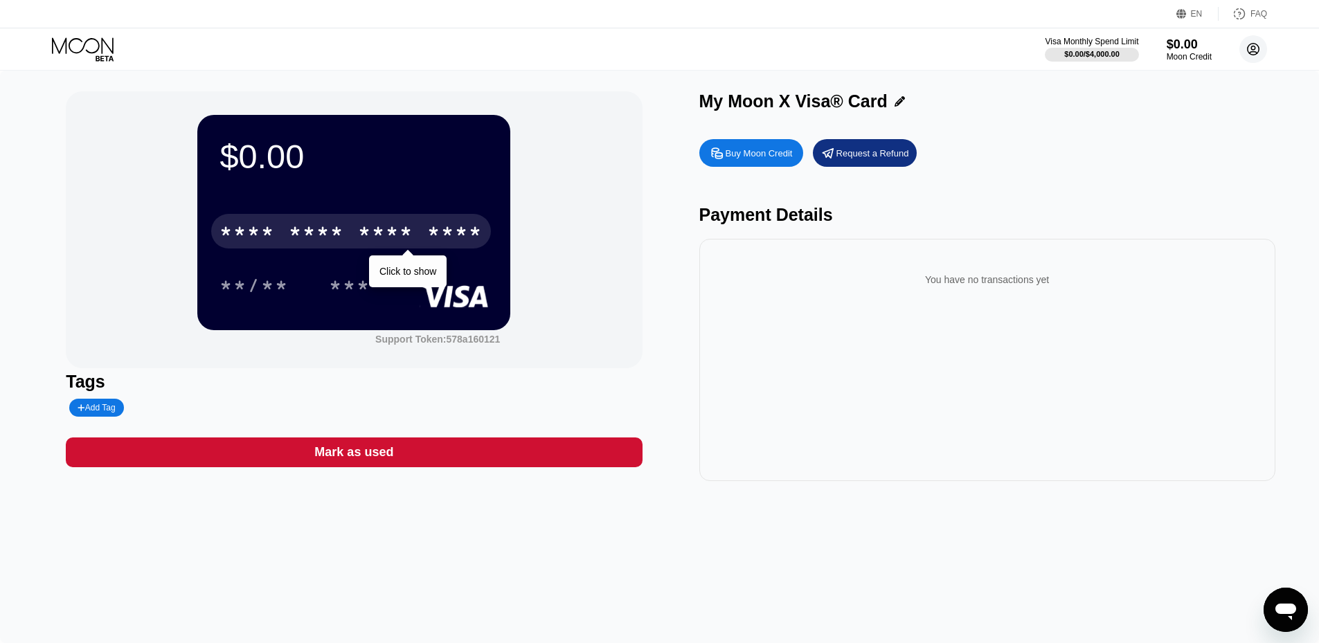
click at [1259, 37] on icon at bounding box center [1253, 49] width 28 height 28
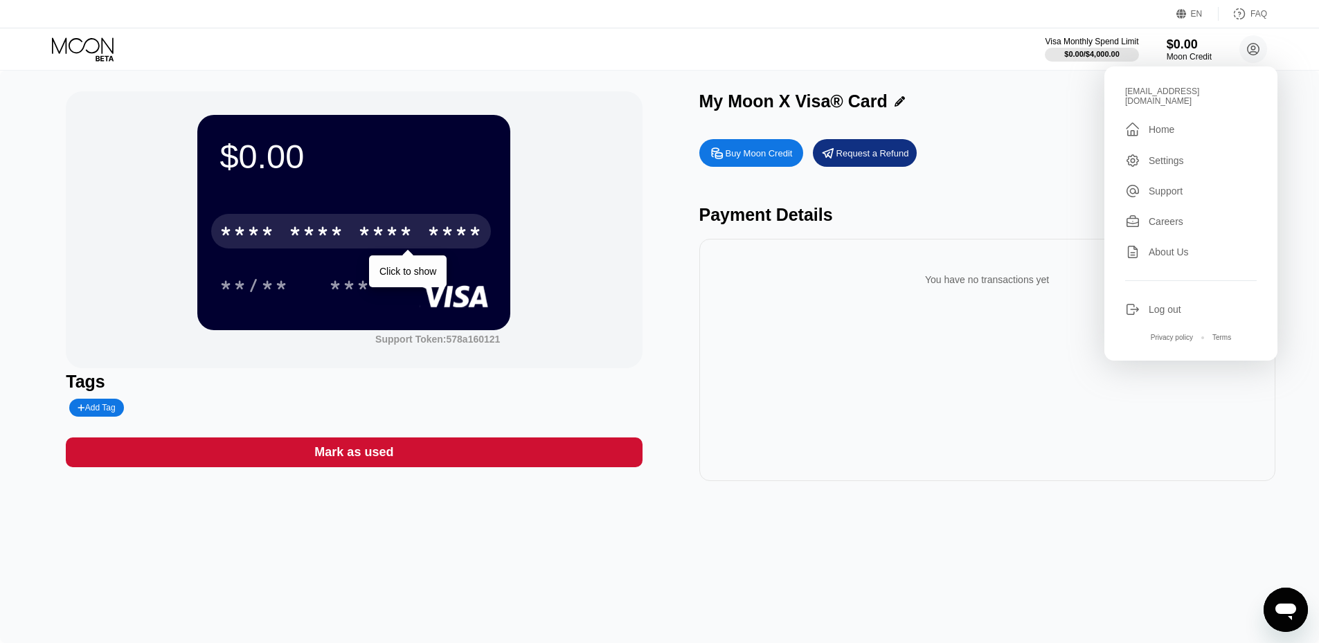
click at [1165, 126] on div "Home" at bounding box center [1162, 129] width 26 height 11
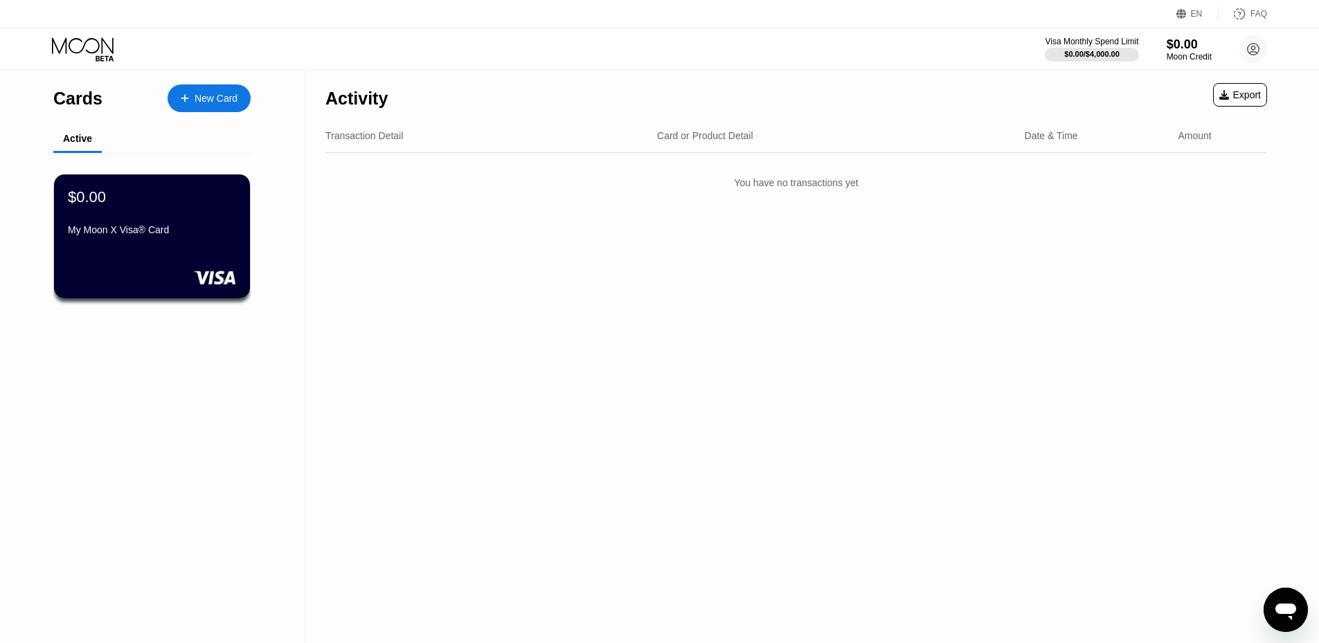
click at [215, 105] on div "New Card" at bounding box center [209, 98] width 83 height 28
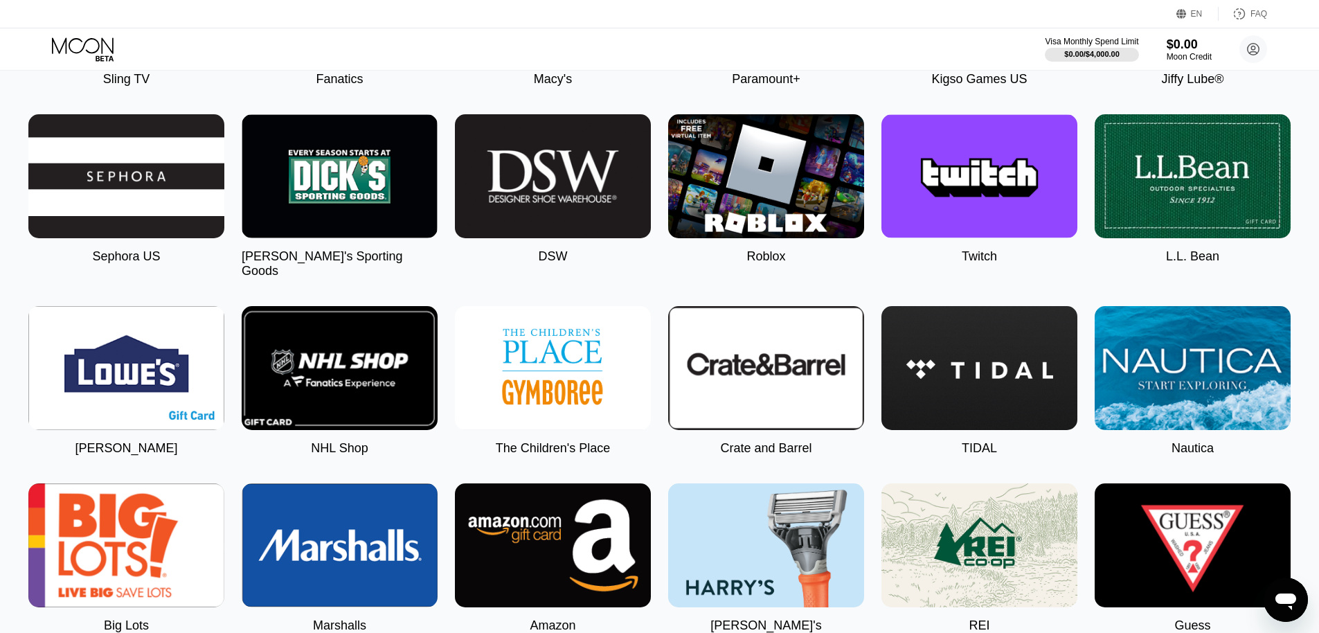
scroll to position [1246, 0]
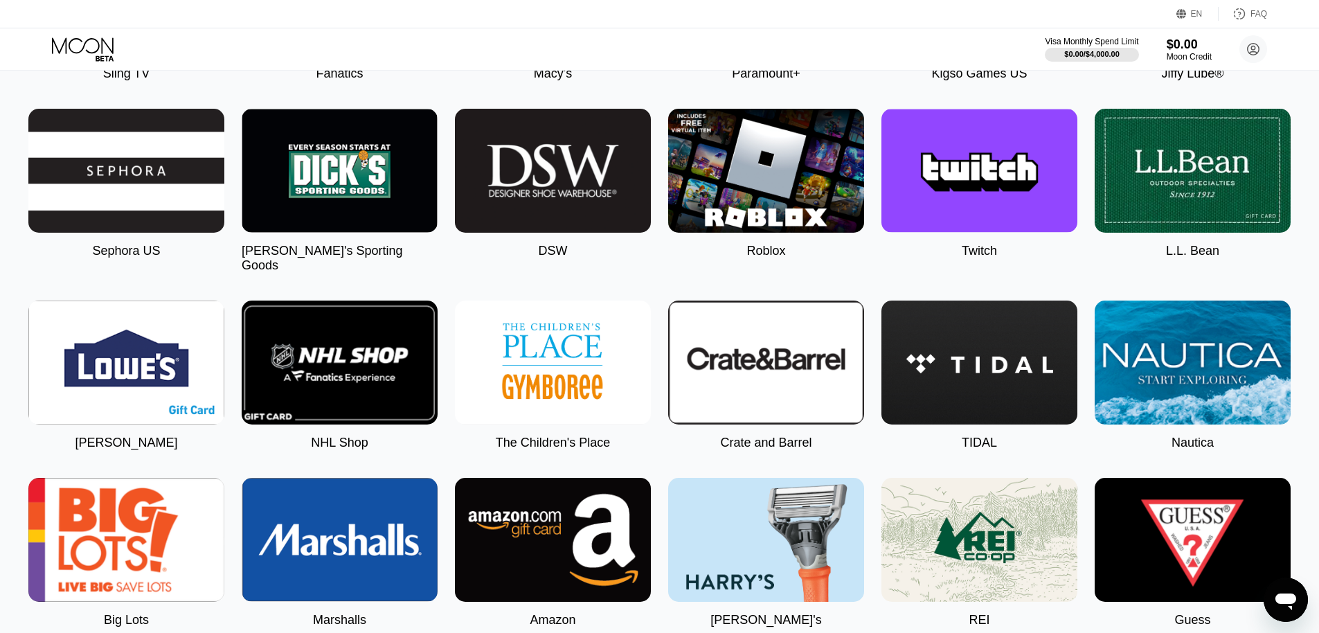
click at [541, 209] on img at bounding box center [553, 171] width 196 height 124
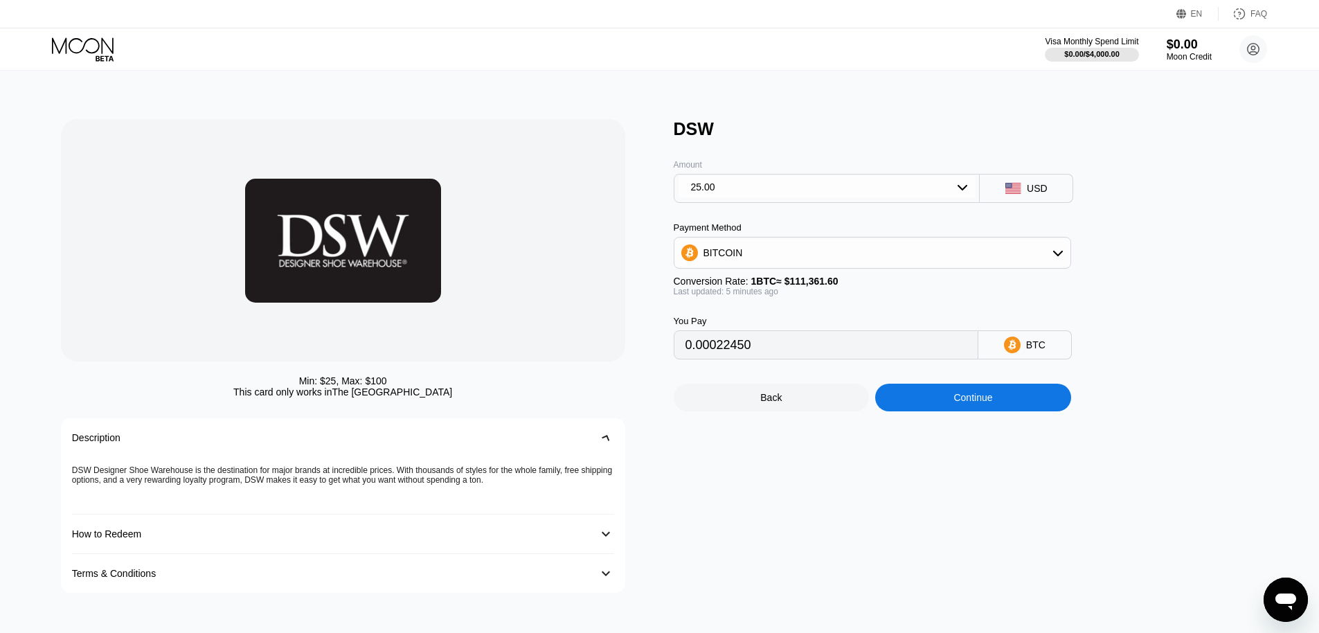
type input "0.00022443"
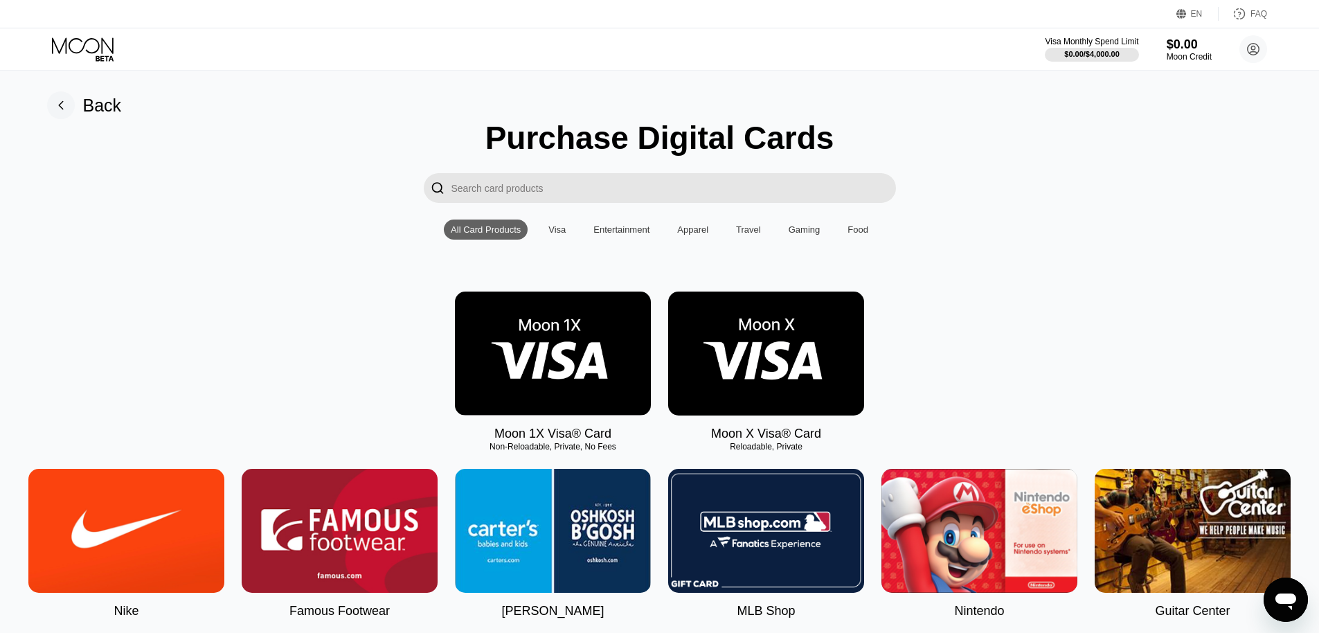
click at [600, 360] on img at bounding box center [553, 354] width 196 height 124
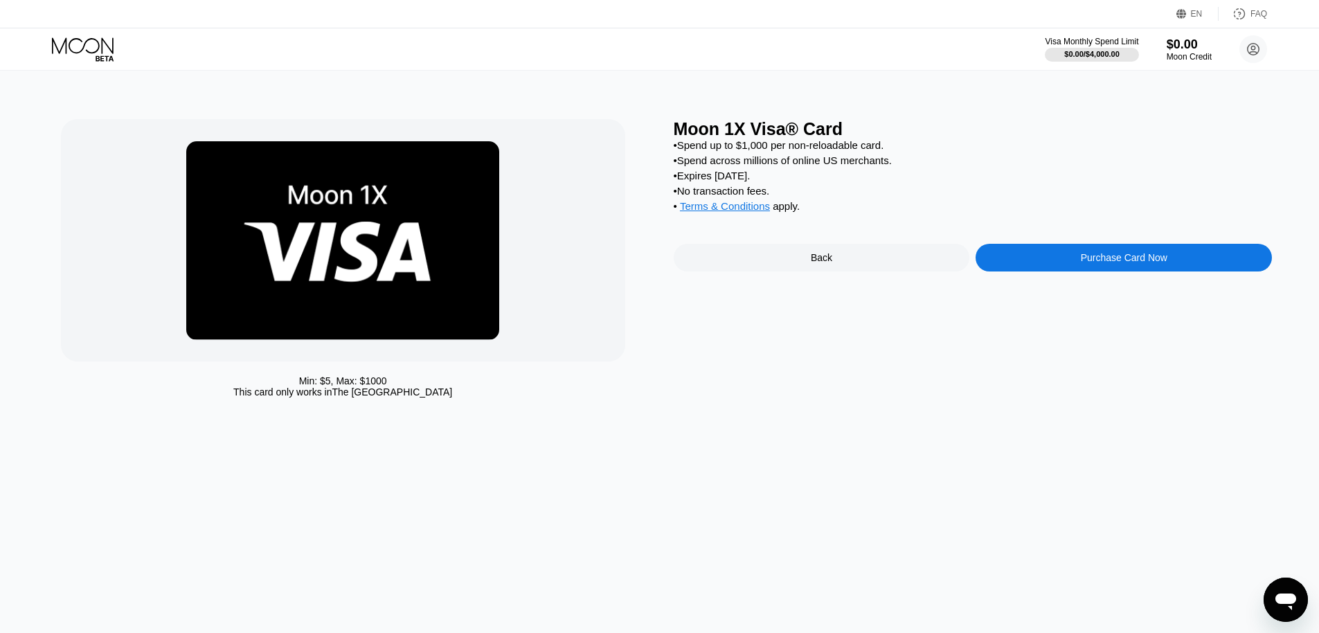
click at [49, 49] on div "Visa Monthly Spend Limit $0.00 / $4,000.00 $0.00 Moon Credit [EMAIL_ADDRESS][DO…" at bounding box center [659, 49] width 1319 height 42
click at [60, 41] on icon at bounding box center [84, 49] width 64 height 24
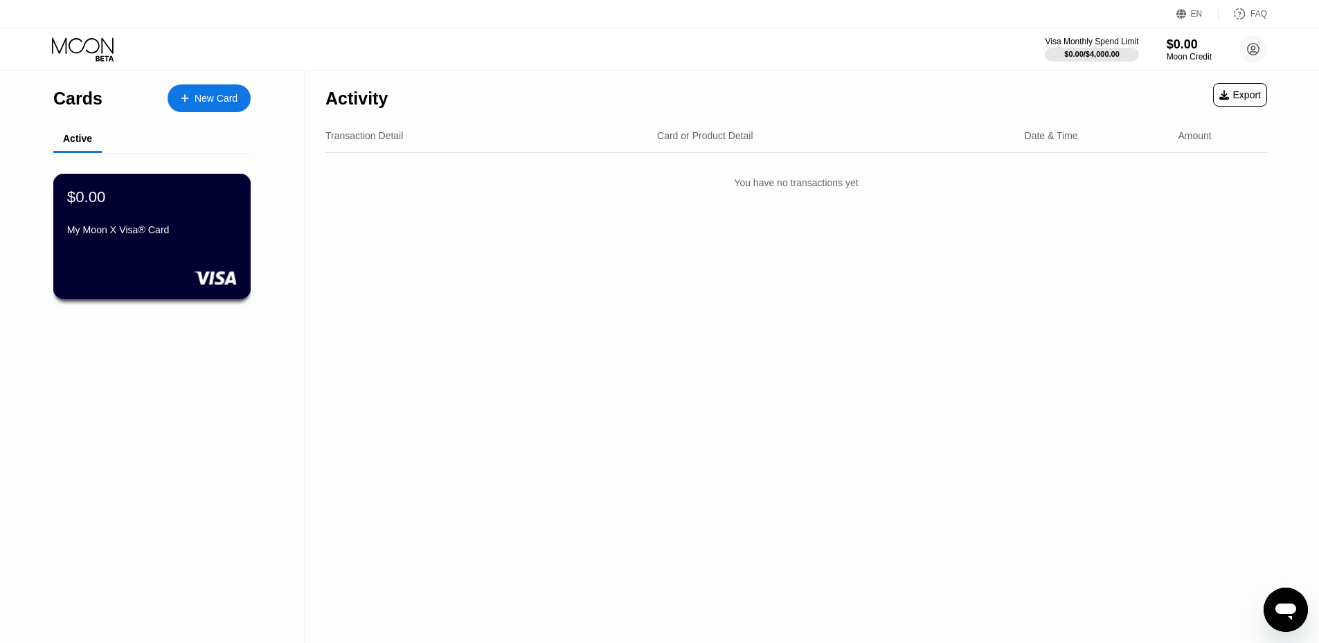
click at [136, 235] on div "My Moon X Visa® Card" at bounding box center [152, 229] width 170 height 11
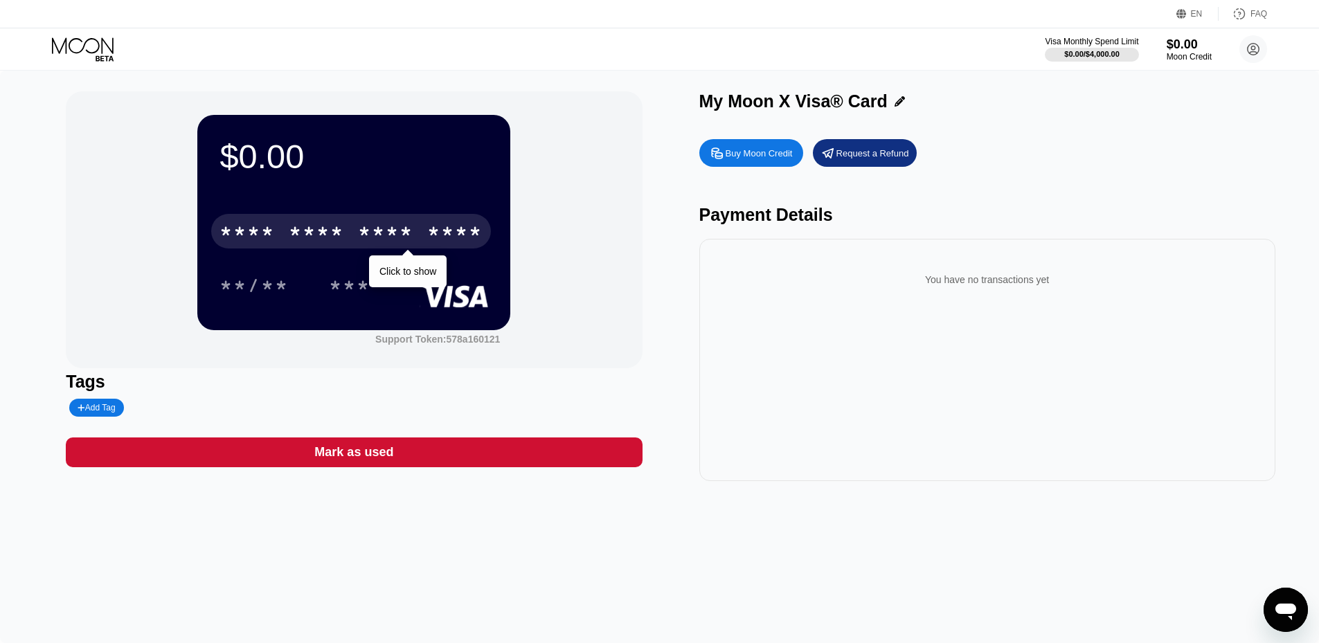
click at [373, 238] on div "* * * *" at bounding box center [385, 233] width 55 height 22
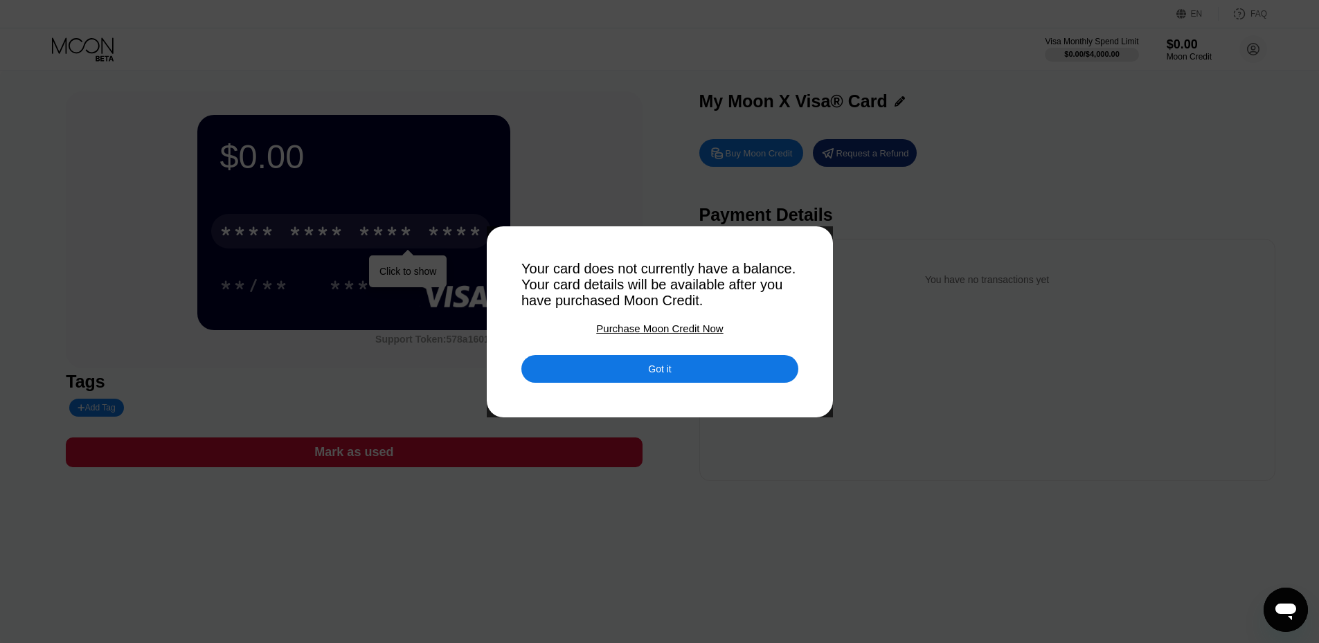
drag, startPoint x: 515, startPoint y: 260, endPoint x: 805, endPoint y: 319, distance: 296.0
click at [805, 319] on div at bounding box center [664, 321] width 1329 height 643
drag, startPoint x: 791, startPoint y: 310, endPoint x: 513, endPoint y: 274, distance: 280.6
click at [513, 276] on div "Your card does not currently have a balance. Your card details will be availabl…" at bounding box center [659, 321] width 1319 height 643
drag, startPoint x: 522, startPoint y: 268, endPoint x: 746, endPoint y: 308, distance: 227.2
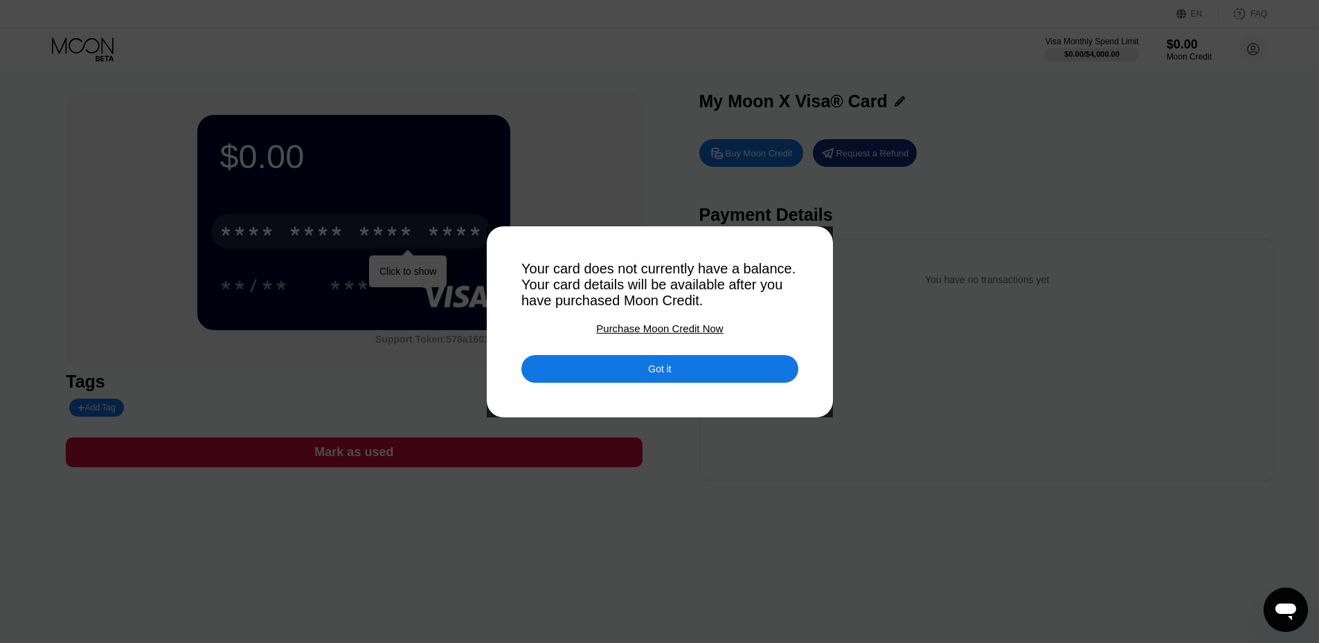
click at [746, 308] on div "Your card does not currently have a balance. Your card details will be availabl…" at bounding box center [659, 285] width 277 height 48
drag, startPoint x: 764, startPoint y: 305, endPoint x: 547, endPoint y: 283, distance: 217.9
click at [548, 283] on div "Your card does not currently have a balance. Your card details will be availabl…" at bounding box center [659, 285] width 277 height 48
drag, startPoint x: 527, startPoint y: 263, endPoint x: 602, endPoint y: 271, distance: 75.2
click at [602, 271] on div "Your card does not currently have a balance. Your card details will be availabl…" at bounding box center [659, 285] width 277 height 48
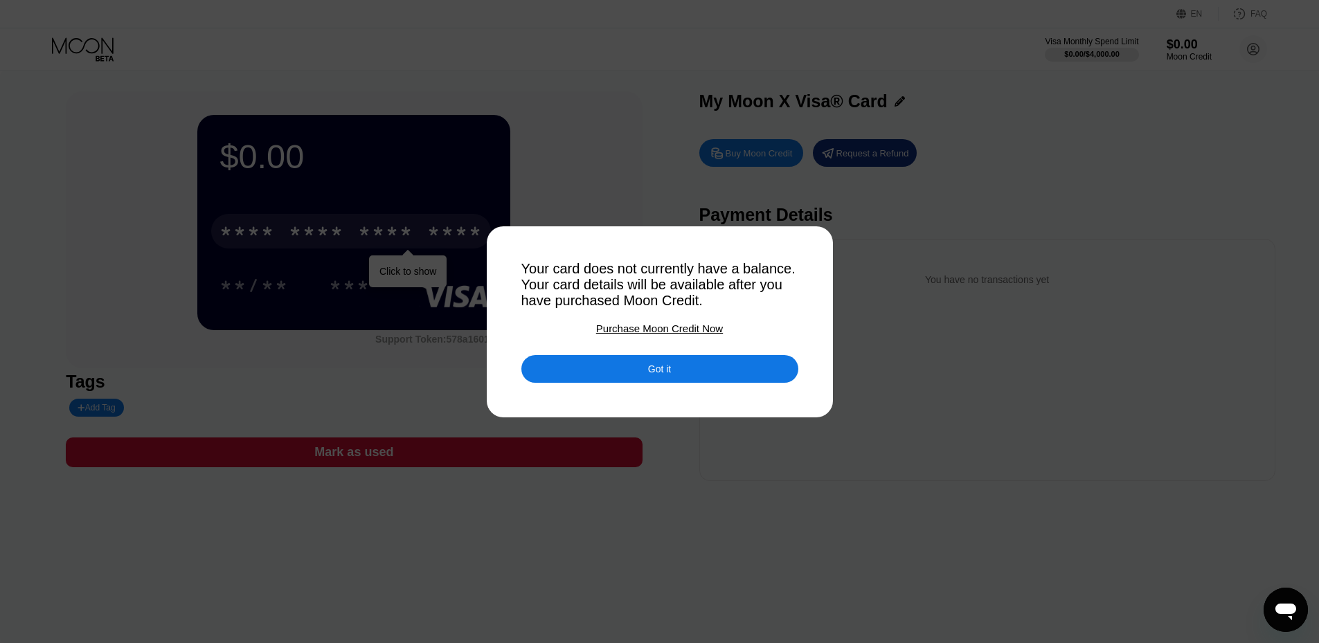
click at [978, 353] on div at bounding box center [664, 321] width 1329 height 643
click at [923, 340] on div at bounding box center [664, 321] width 1329 height 643
drag, startPoint x: 728, startPoint y: 183, endPoint x: 726, endPoint y: 190, distance: 7.2
click at [726, 183] on div at bounding box center [664, 321] width 1329 height 643
